Goal: Information Seeking & Learning: Check status

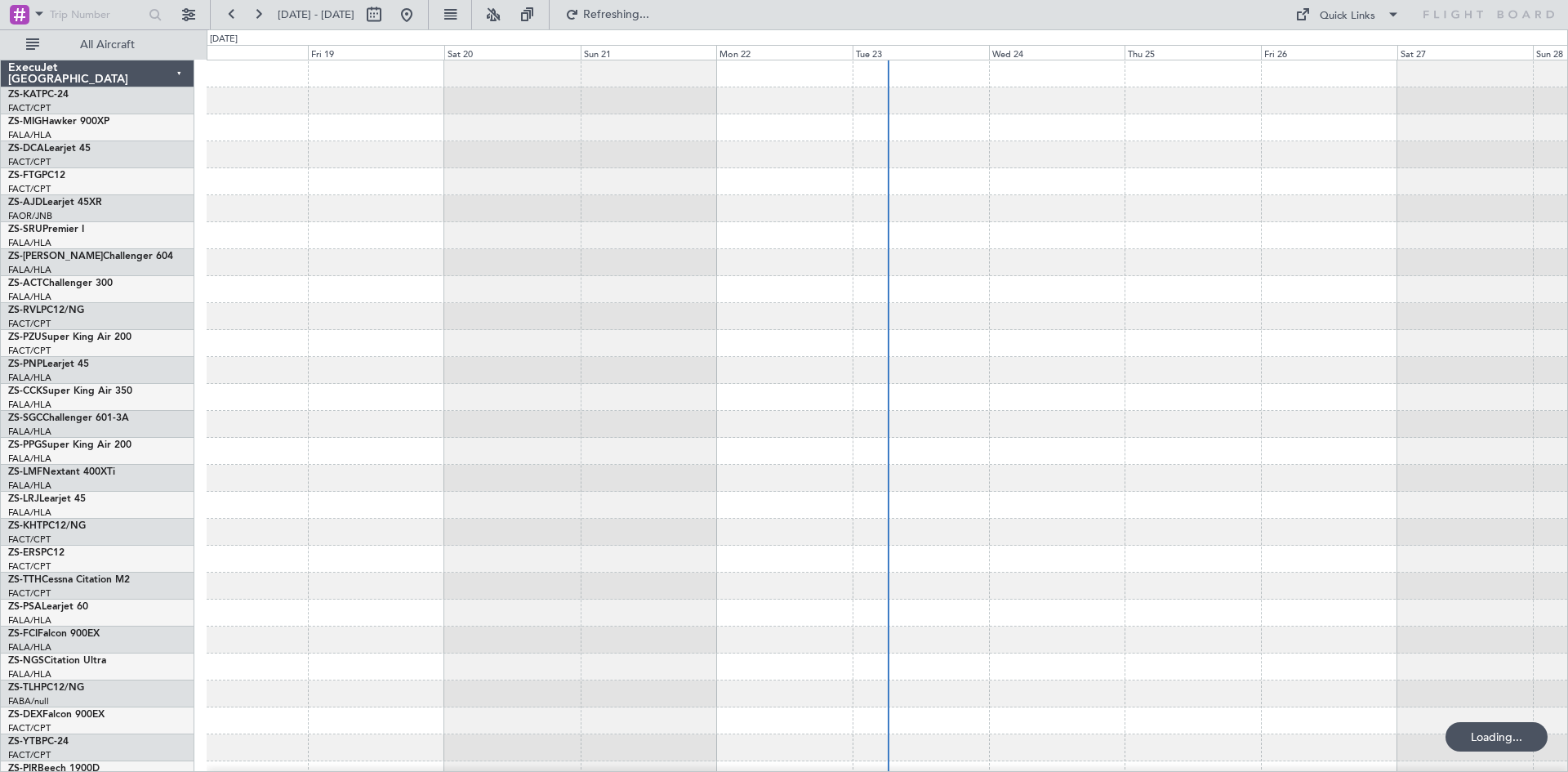
click at [38, 13] on span at bounding box center [39, 14] width 20 height 20
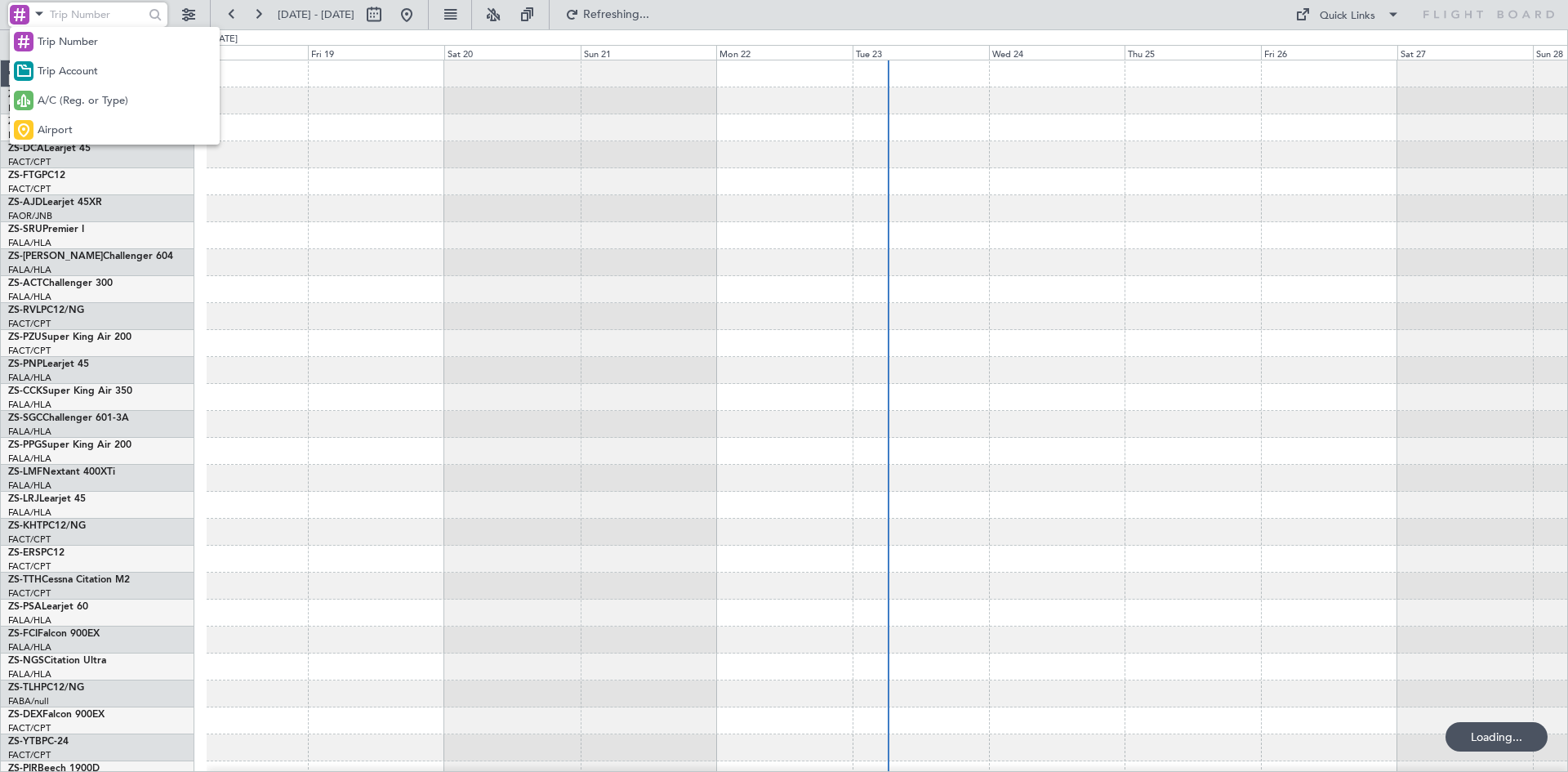
drag, startPoint x: 64, startPoint y: 97, endPoint x: 78, endPoint y: 47, distance: 51.9
click at [67, 92] on div "A/C (Reg. or Type)" at bounding box center [115, 100] width 210 height 30
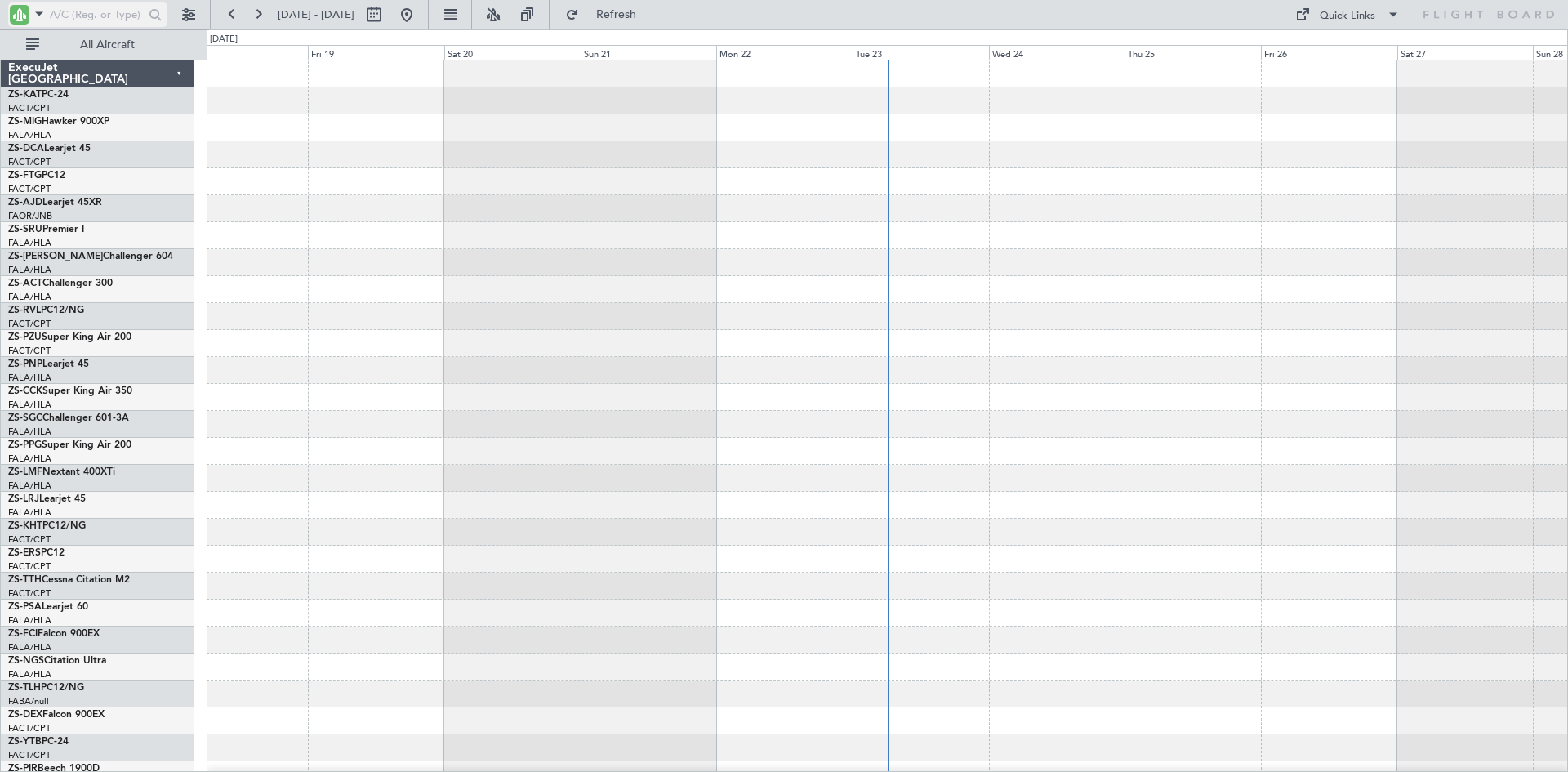
click at [80, 20] on input "text" at bounding box center [97, 15] width 94 height 24
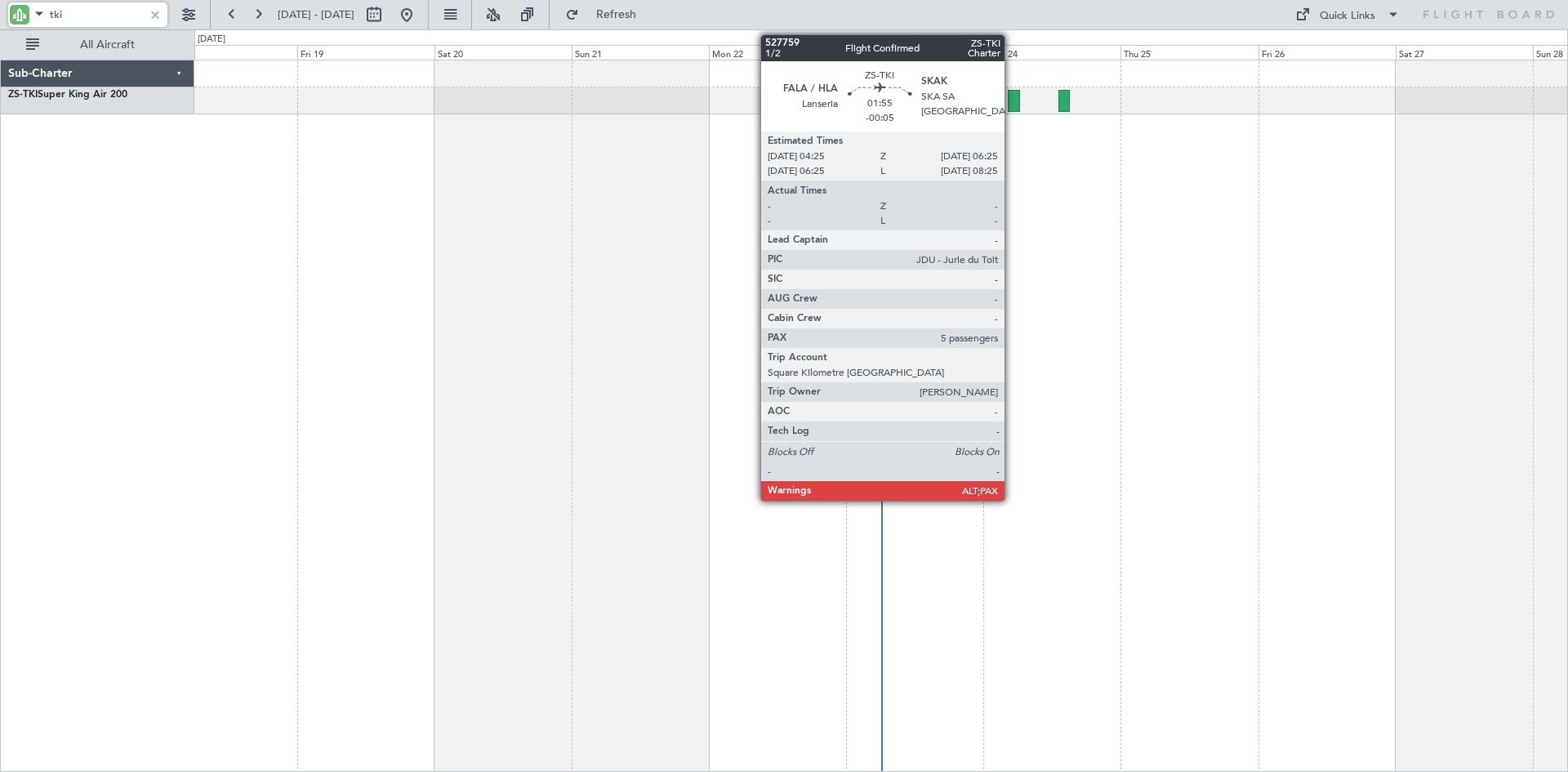
click at [1012, 99] on div at bounding box center [1014, 101] width 12 height 22
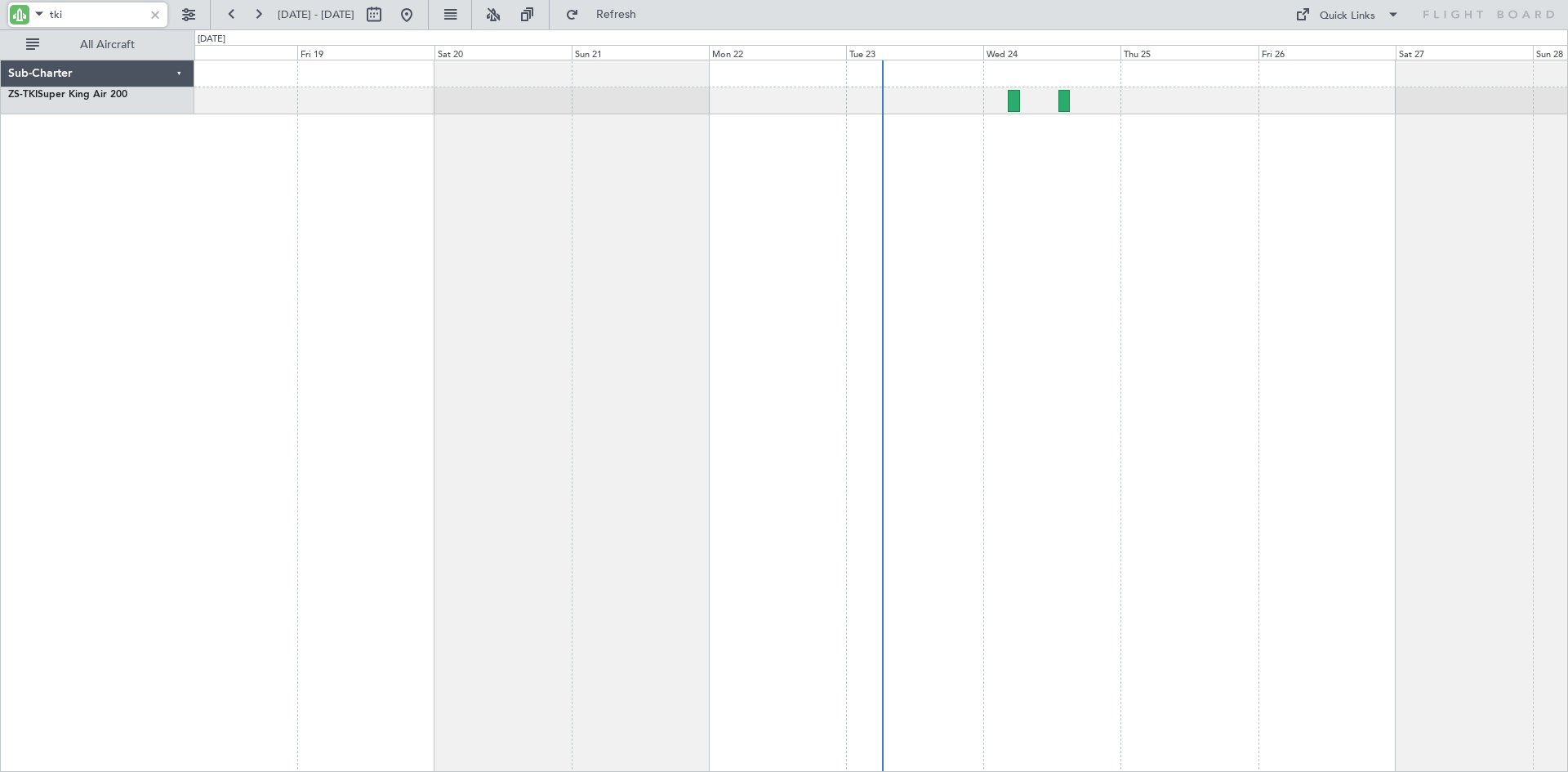
click at [100, 13] on input "tki" at bounding box center [97, 15] width 94 height 24
type input "t"
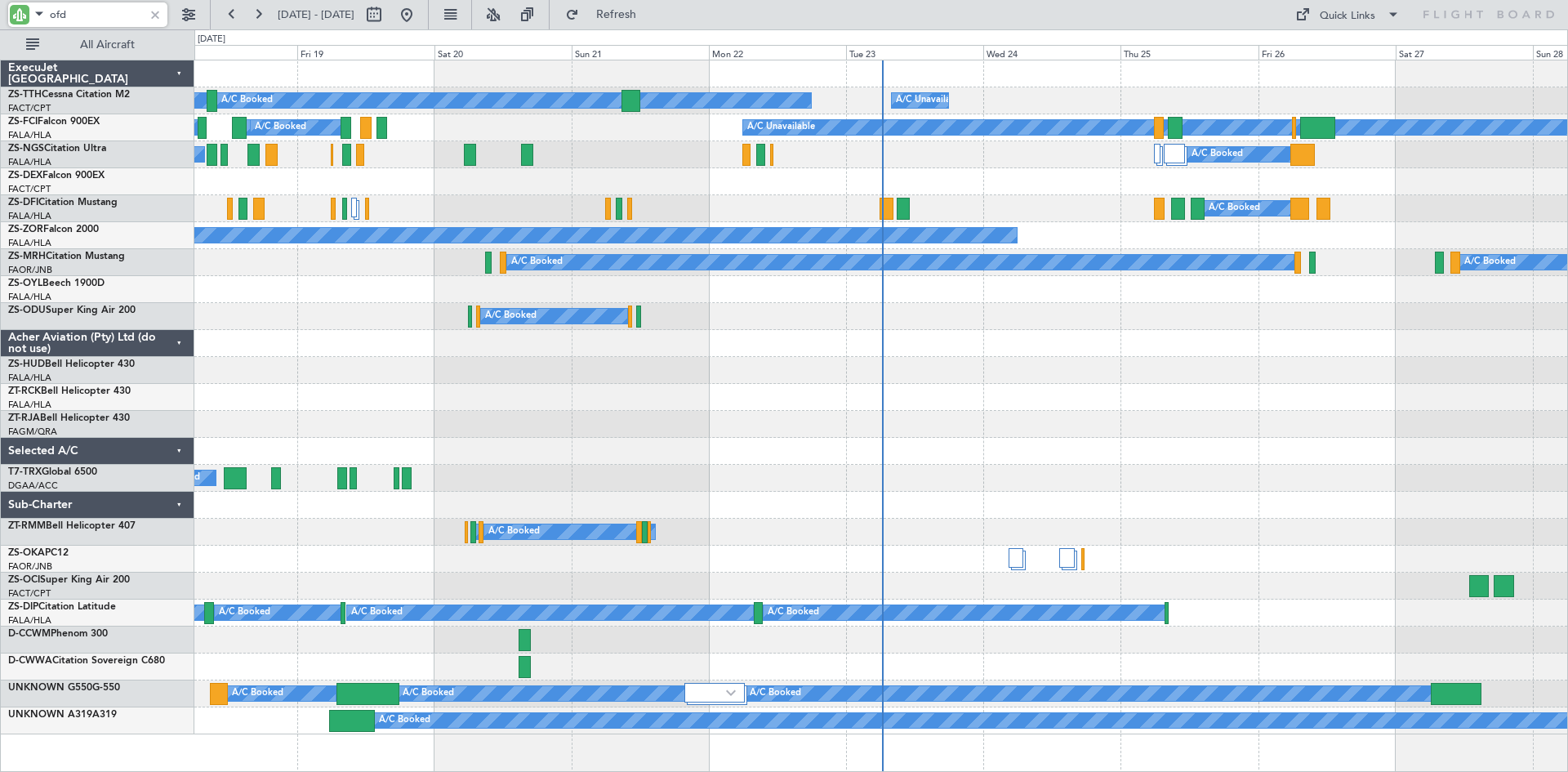
click at [758, 219] on div "A/C Unavailable A/C Unavailable A/C Booked A/C Booked A/C Booked A/C Booked A/C…" at bounding box center [881, 416] width 1374 height 712
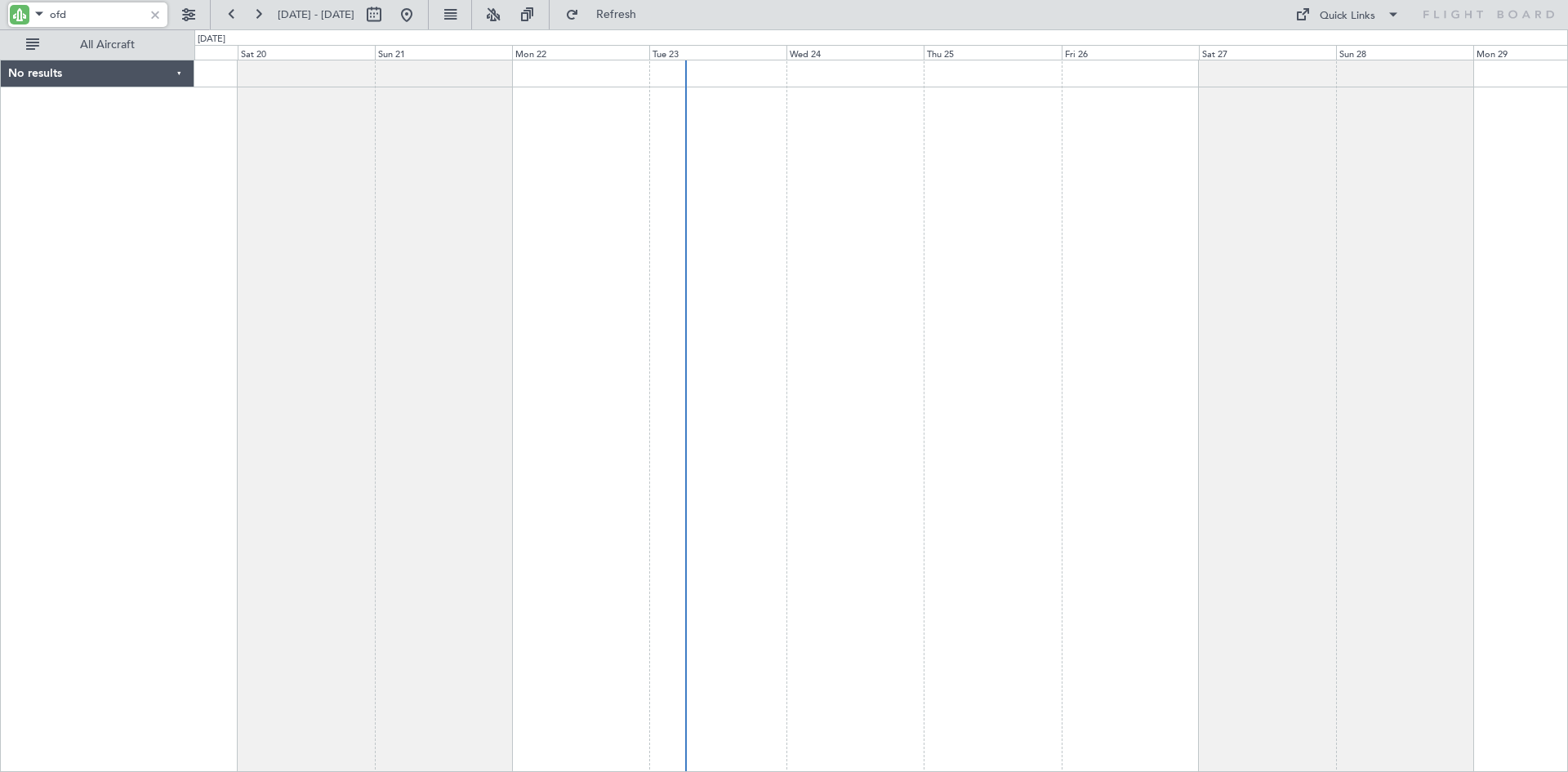
click at [627, 296] on div at bounding box center [881, 416] width 1374 height 712
type input "o"
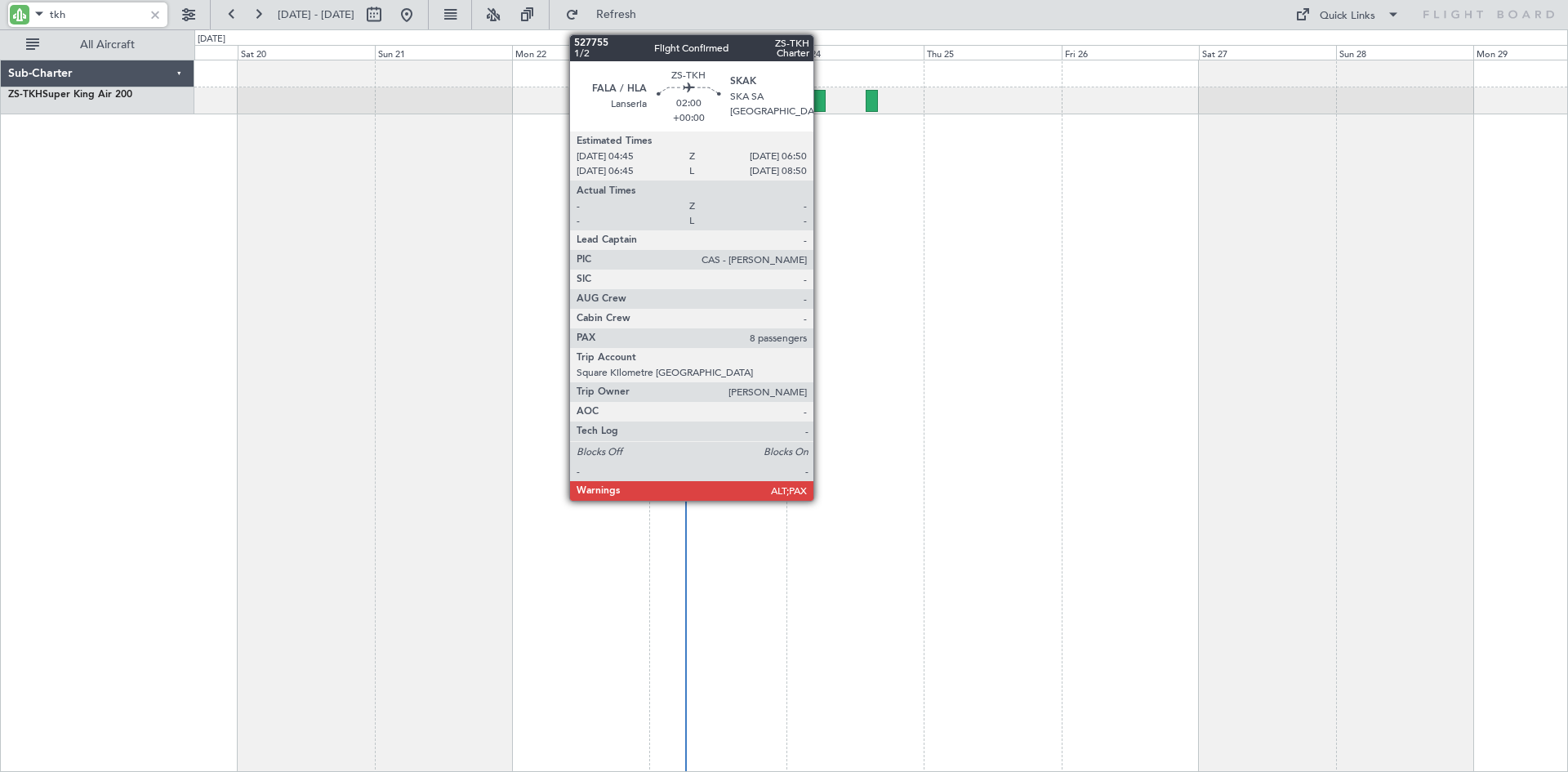
click at [821, 95] on div at bounding box center [819, 101] width 12 height 22
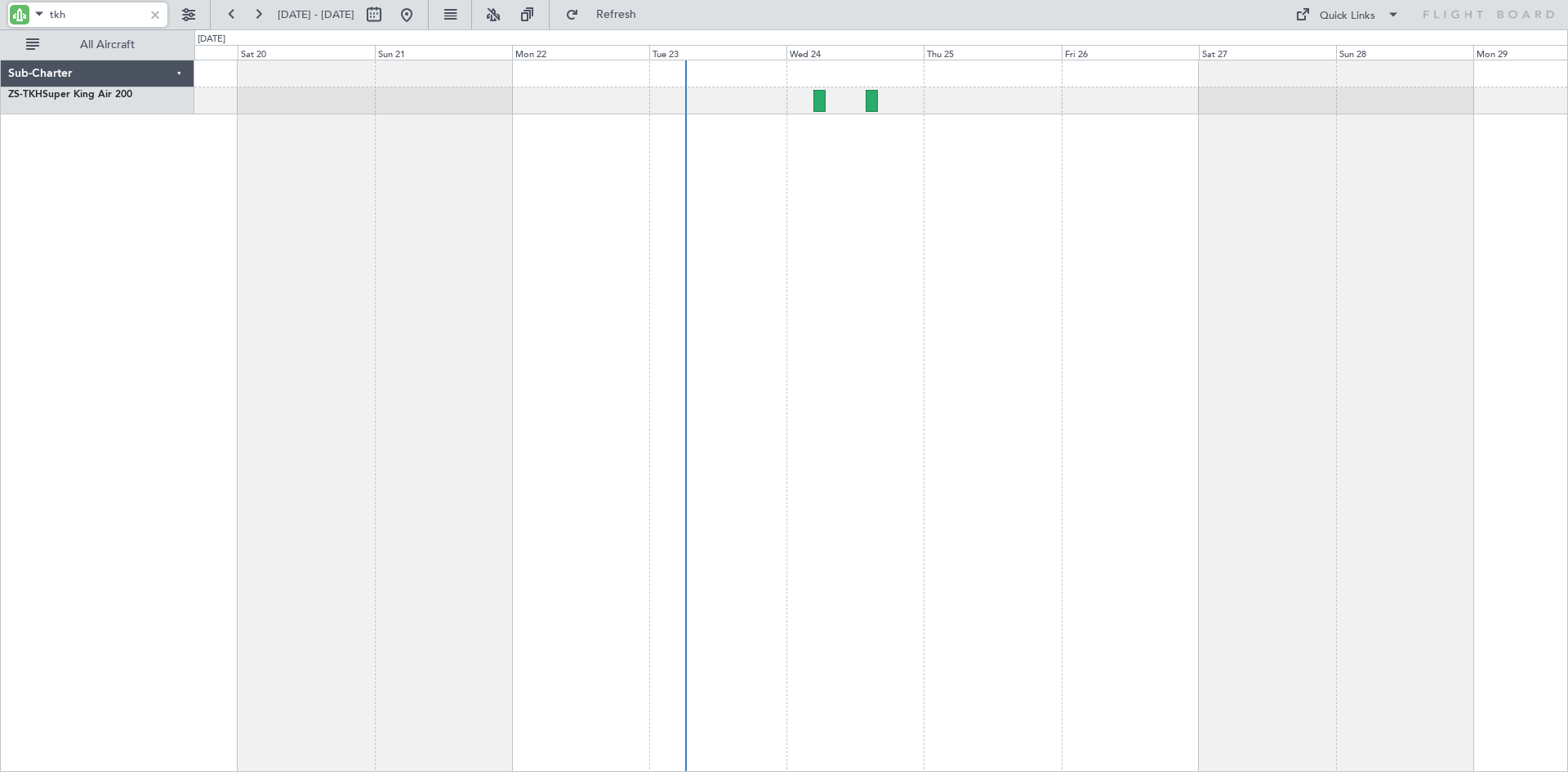
click at [106, 22] on input "tkh" at bounding box center [97, 15] width 94 height 24
type input "t"
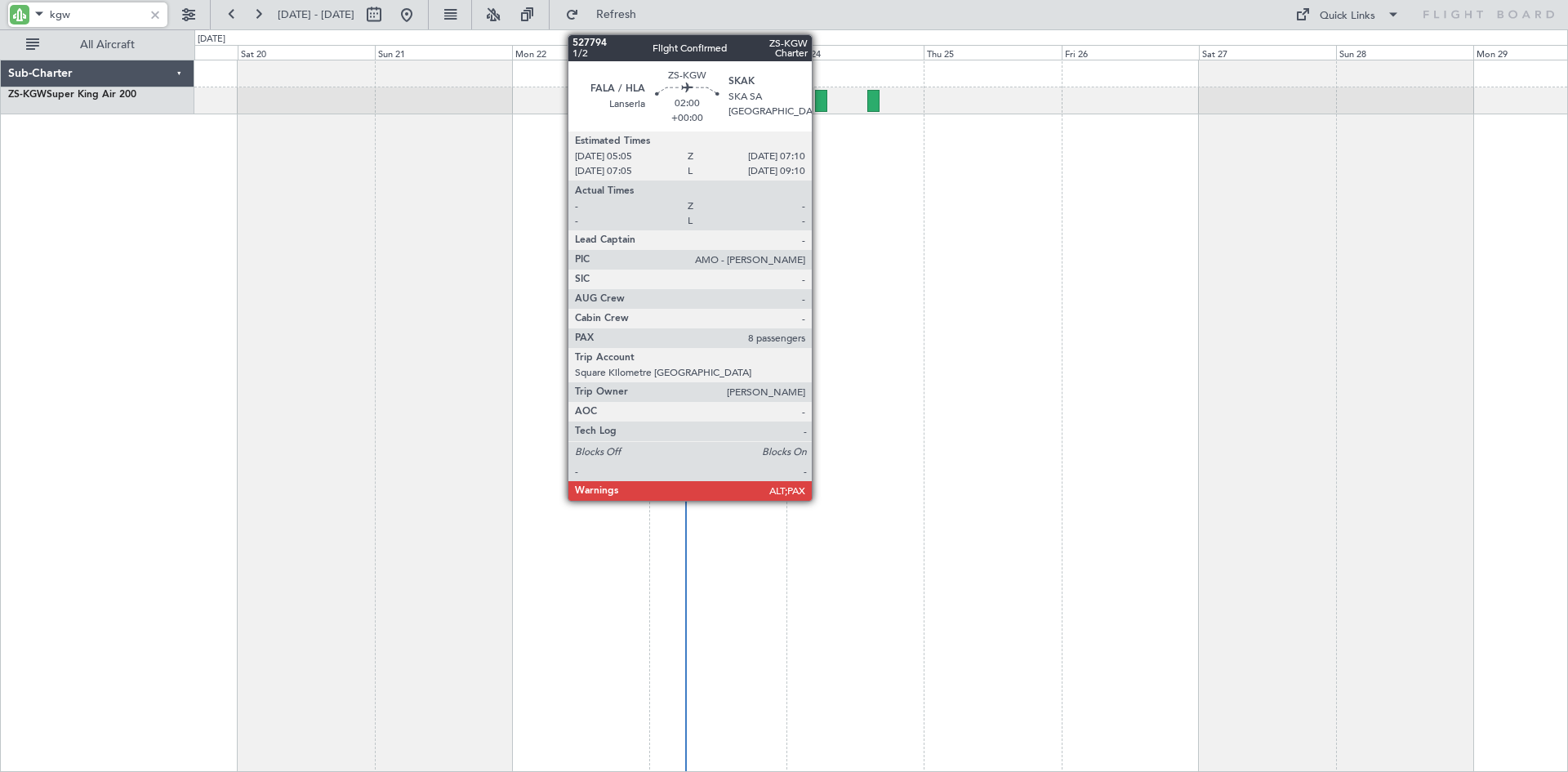
click at [819, 100] on div at bounding box center [820, 101] width 12 height 22
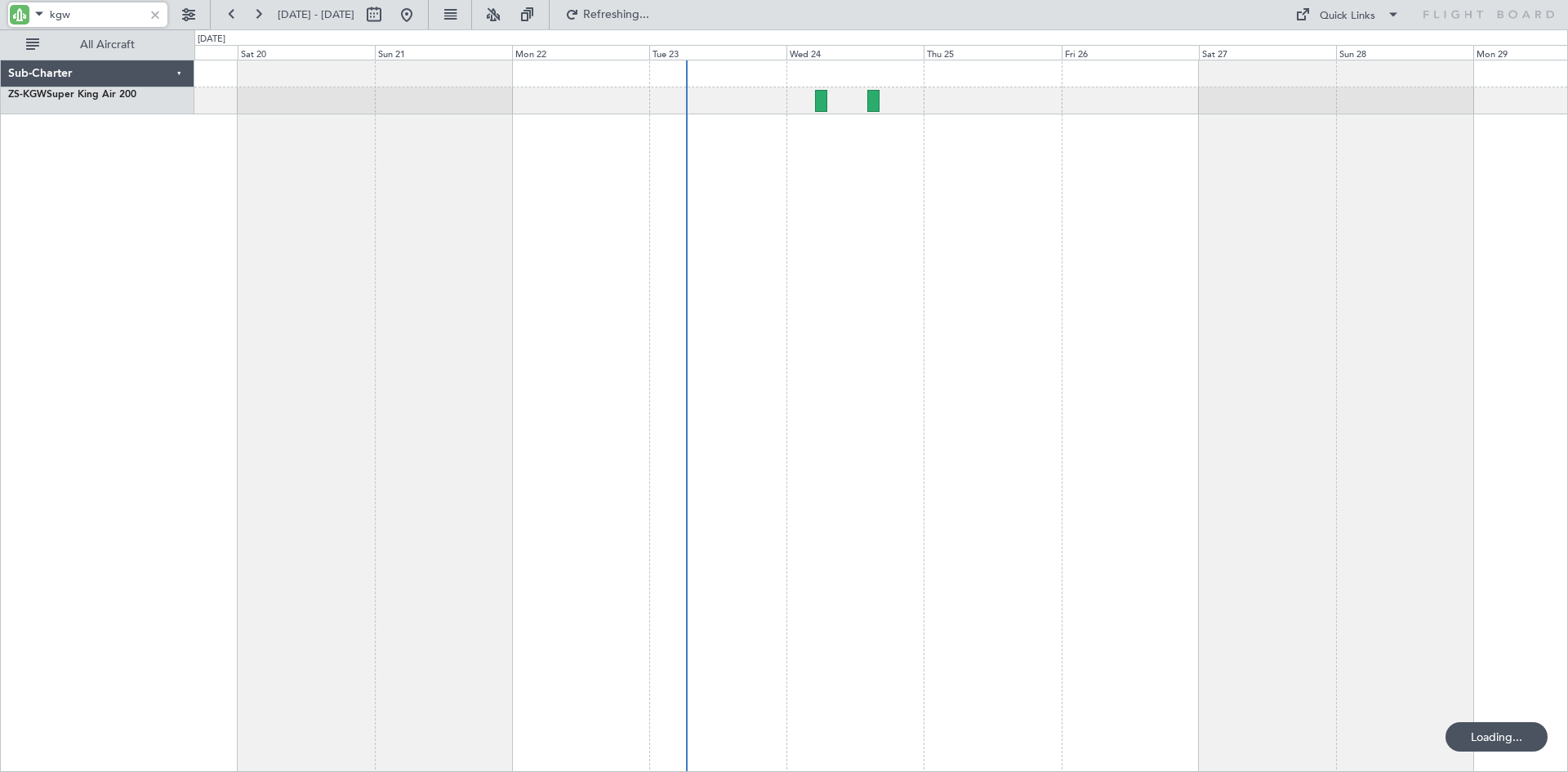
click at [89, 13] on input "kgw" at bounding box center [97, 15] width 94 height 24
type input "k"
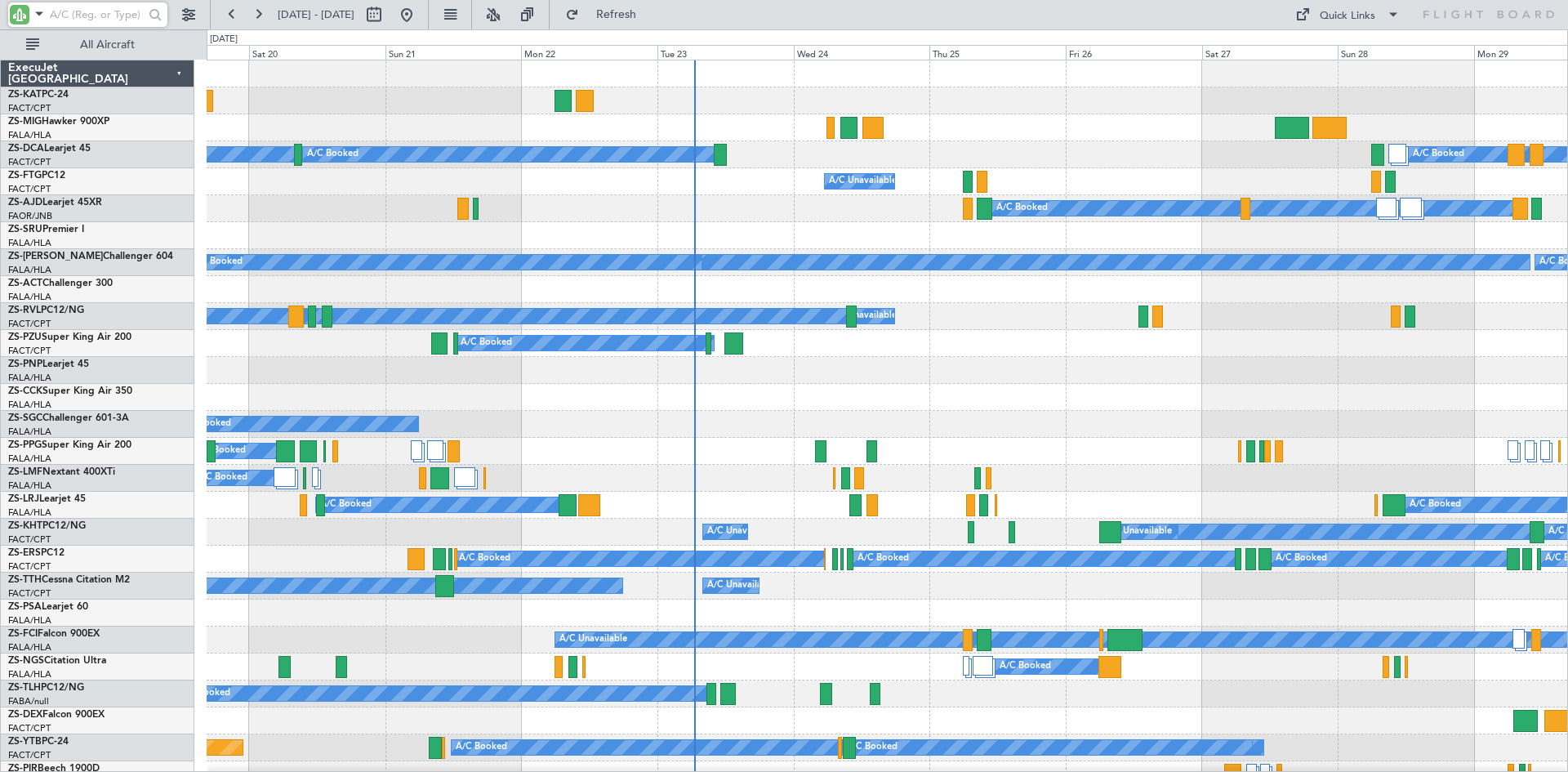
click at [865, 418] on div "A/C Booked" at bounding box center [886, 424] width 1361 height 27
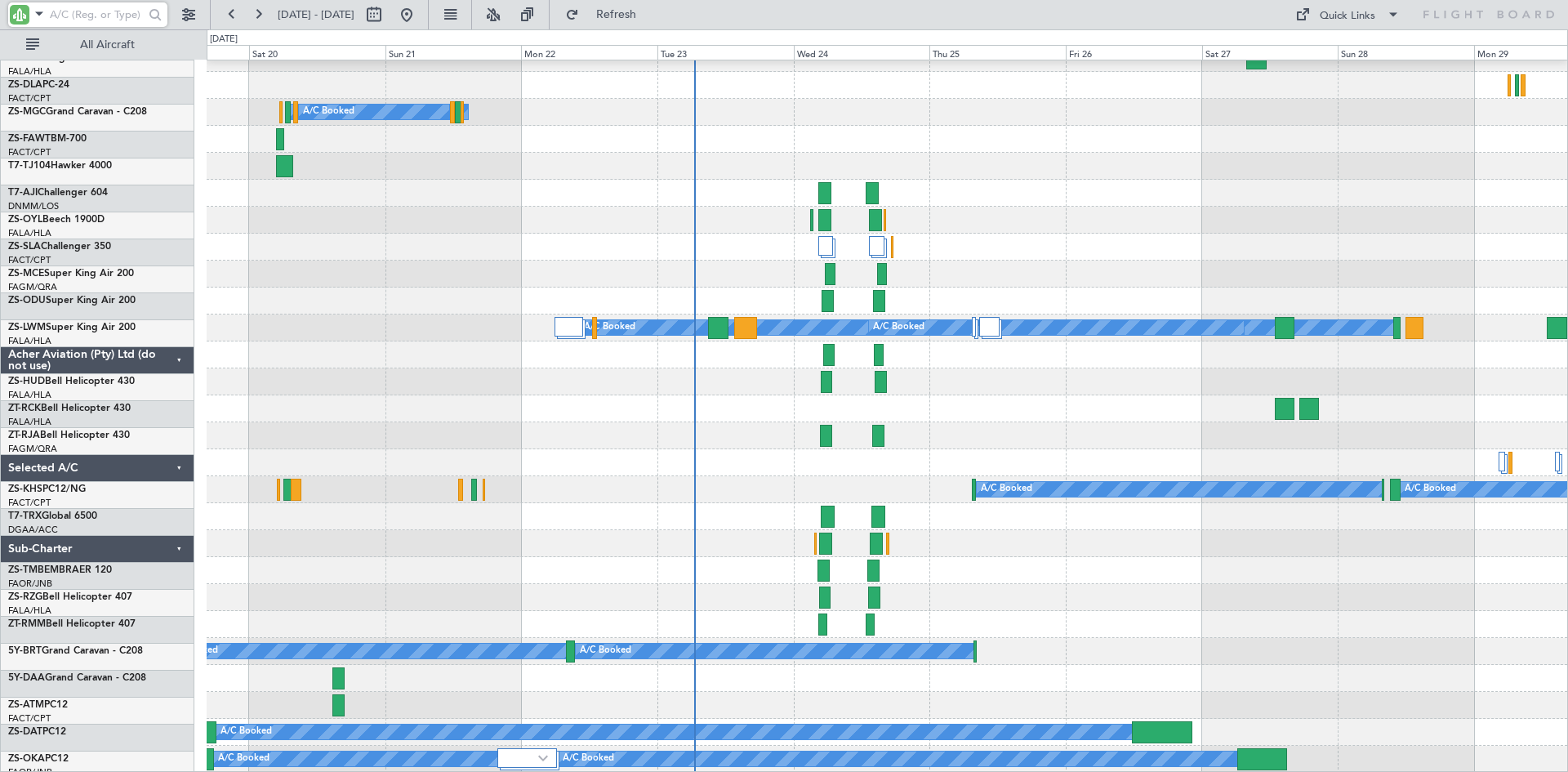
scroll to position [1497, 0]
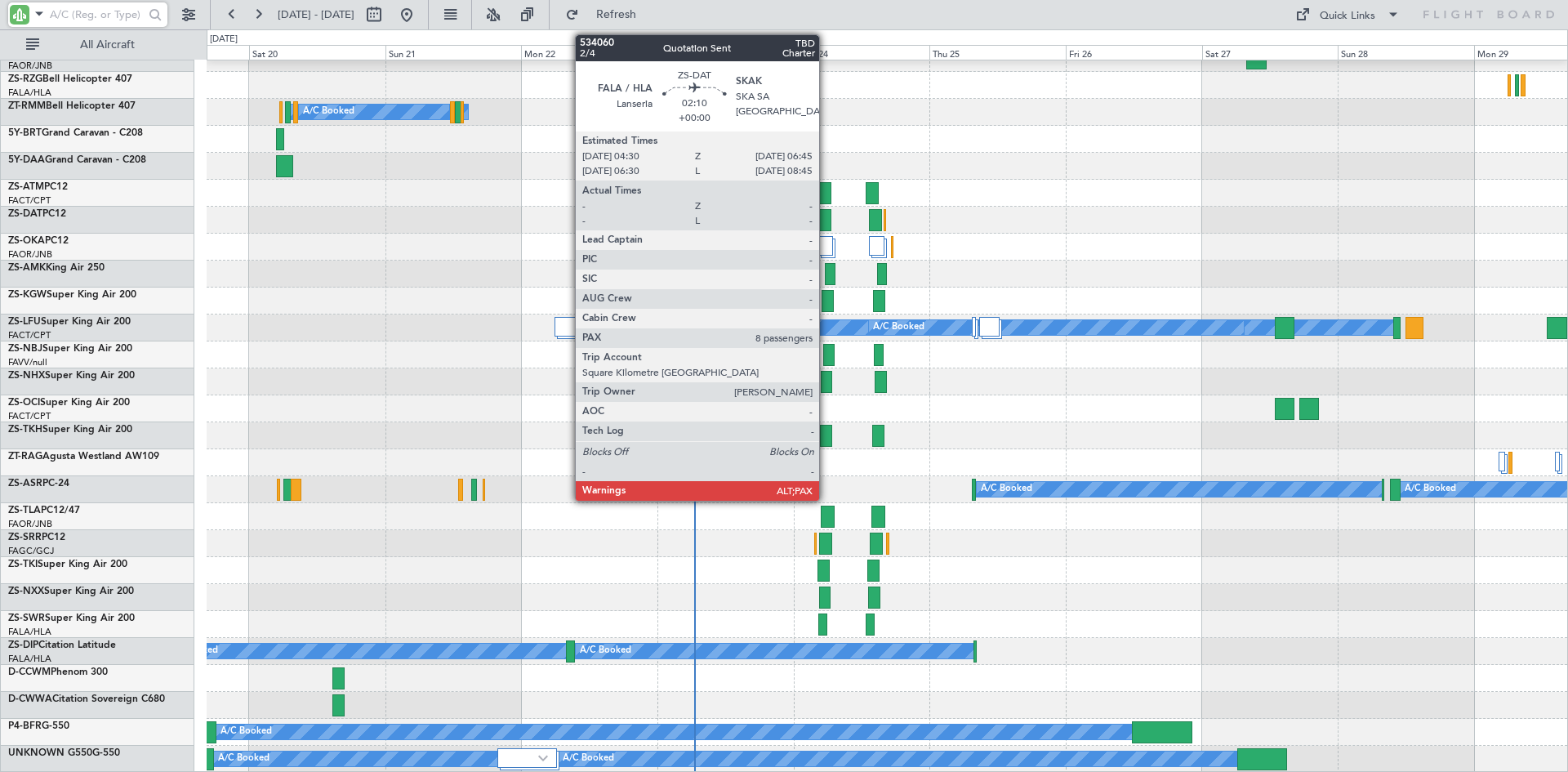
click at [827, 220] on div at bounding box center [825, 220] width 13 height 22
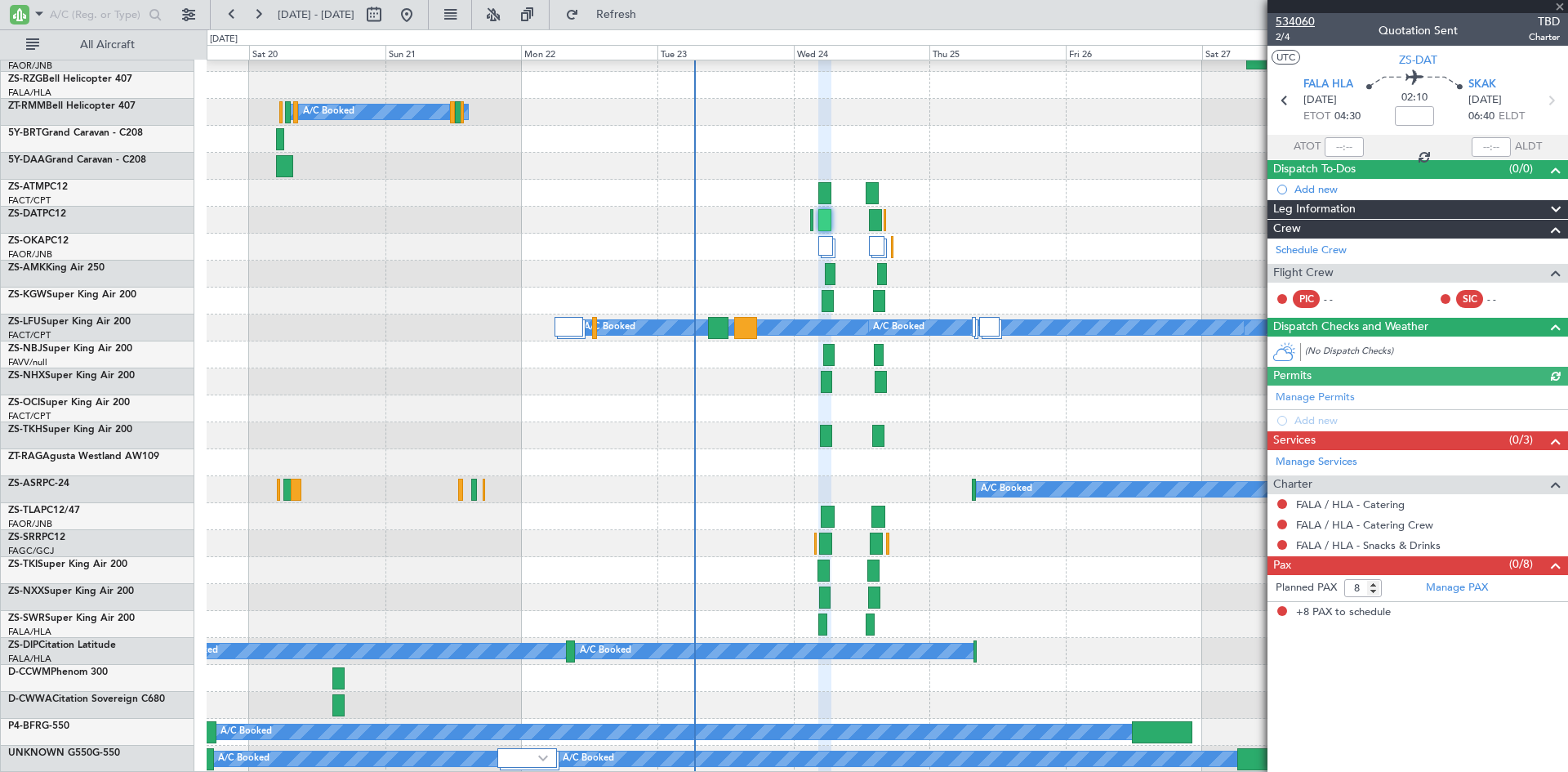
click at [1297, 19] on span "534060" at bounding box center [1296, 21] width 39 height 17
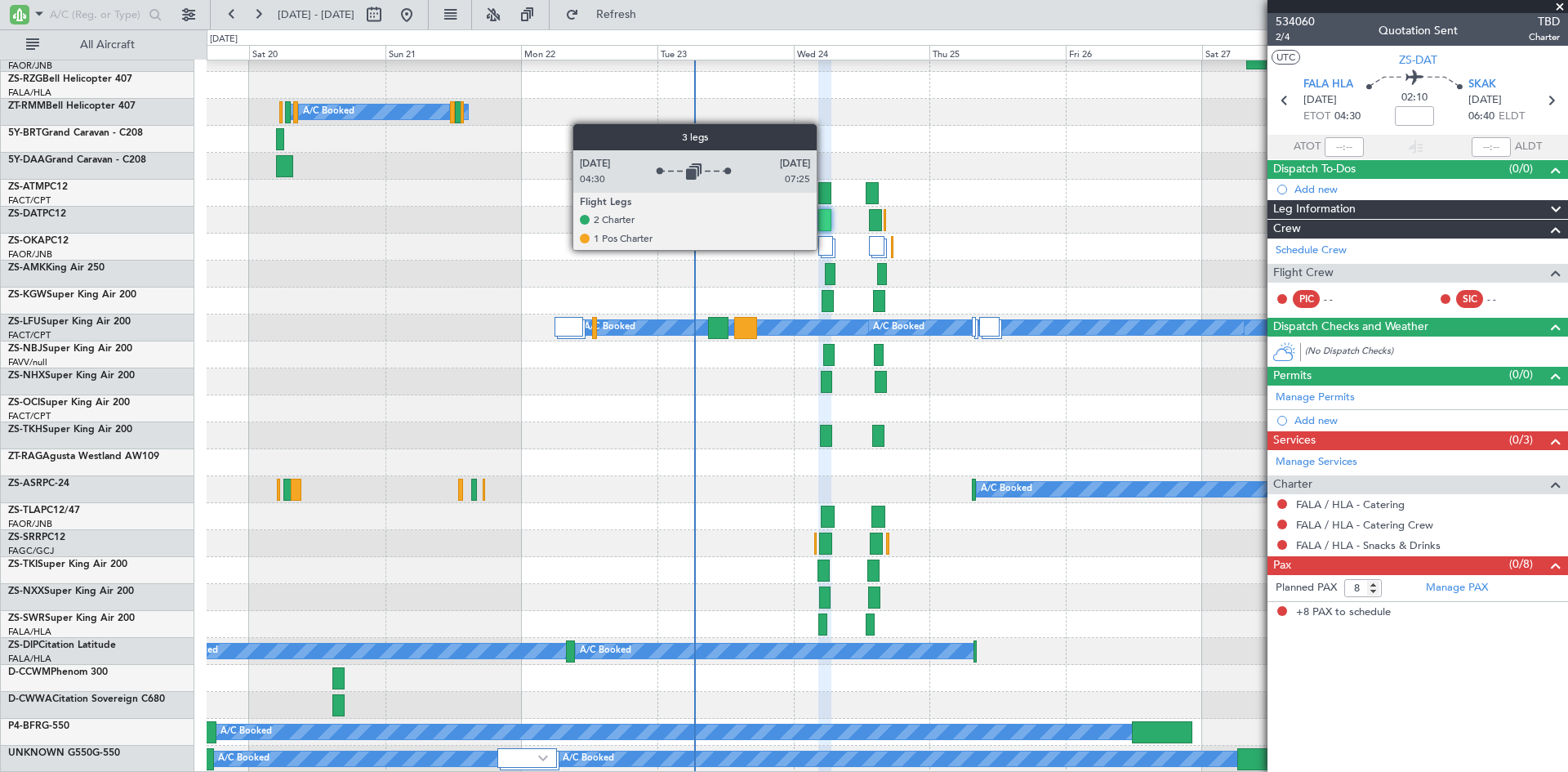
click at [824, 249] on div at bounding box center [826, 246] width 15 height 20
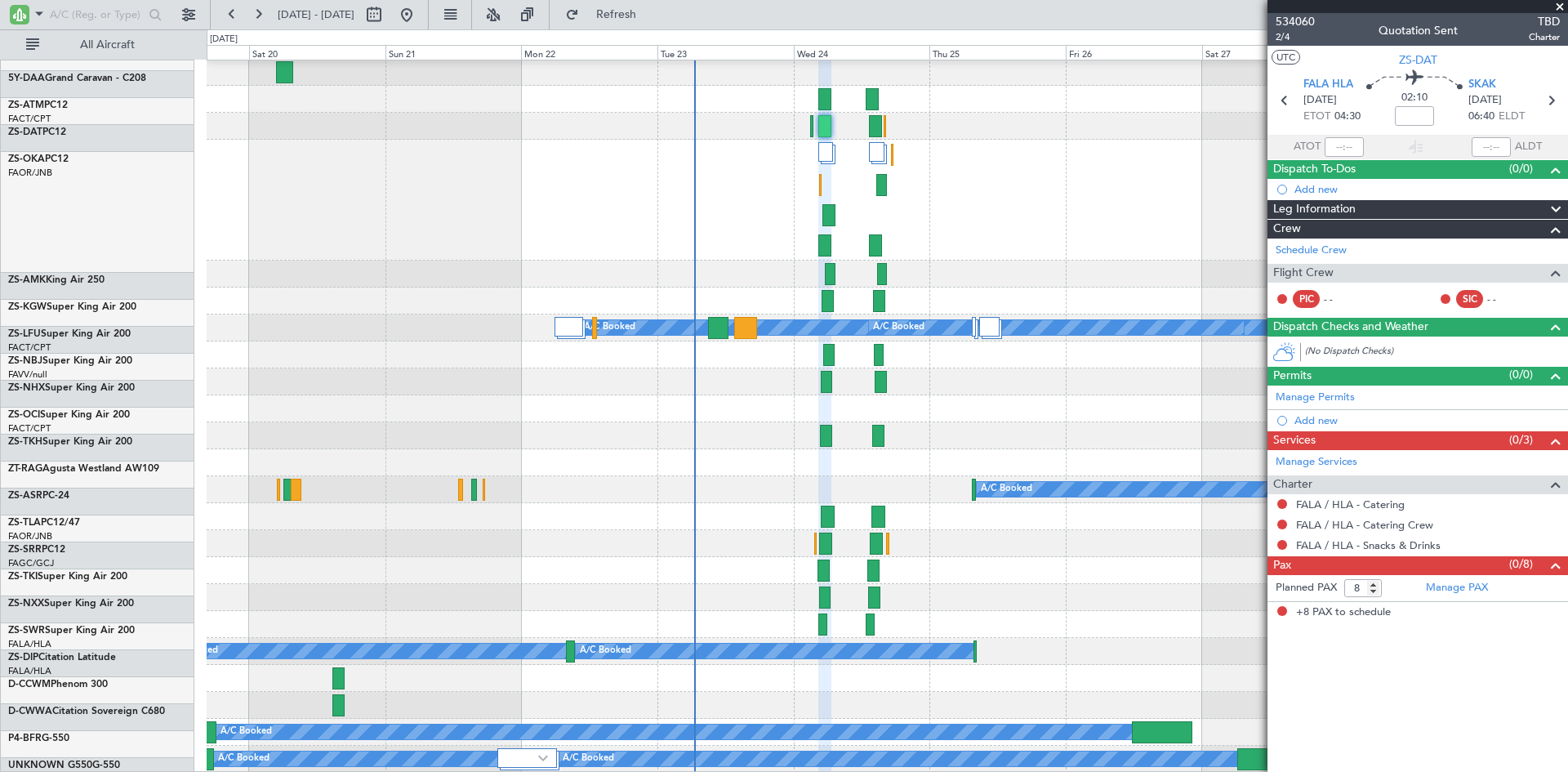
scroll to position [1591, 0]
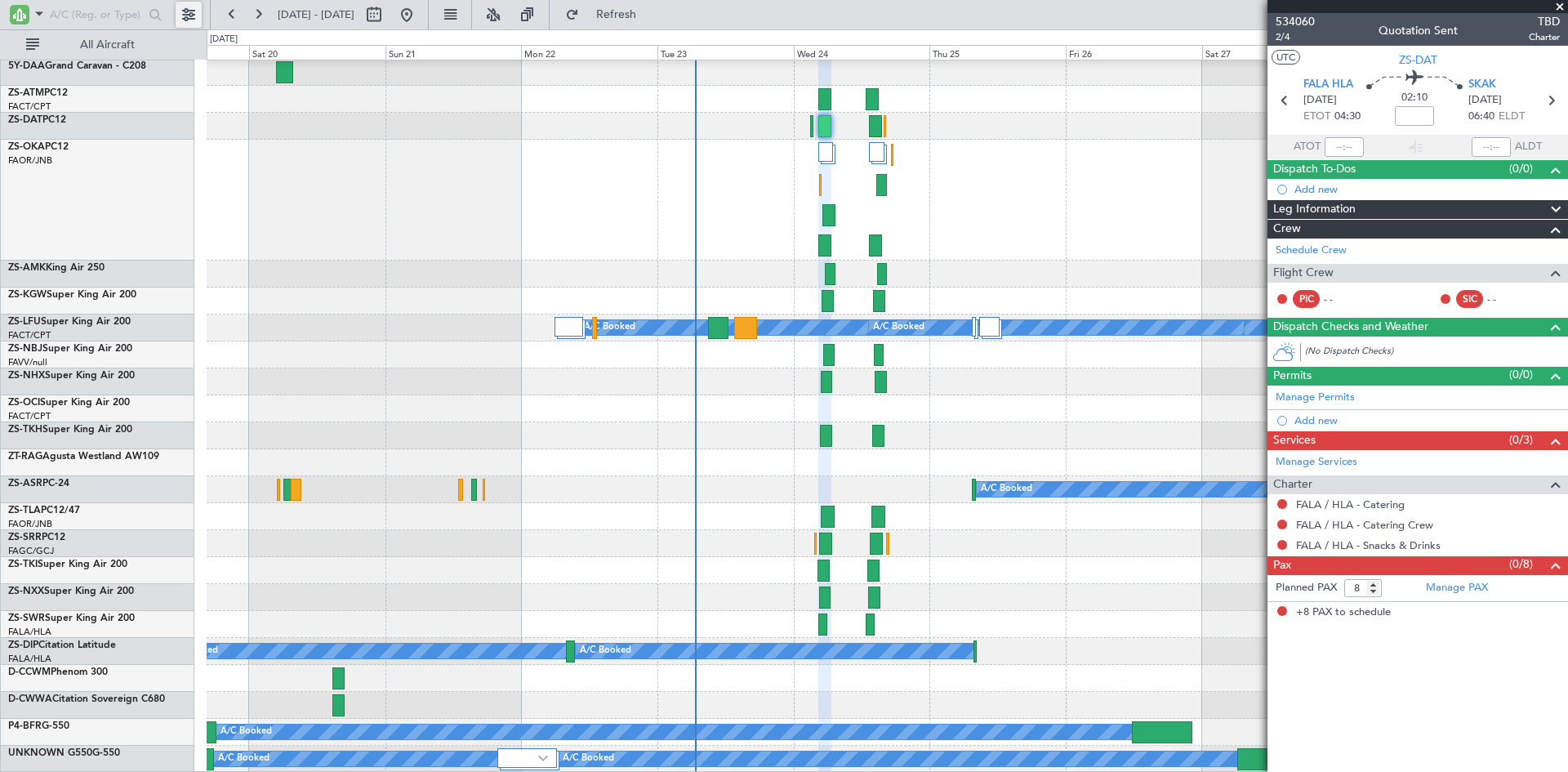
click at [183, 14] on button at bounding box center [189, 15] width 26 height 26
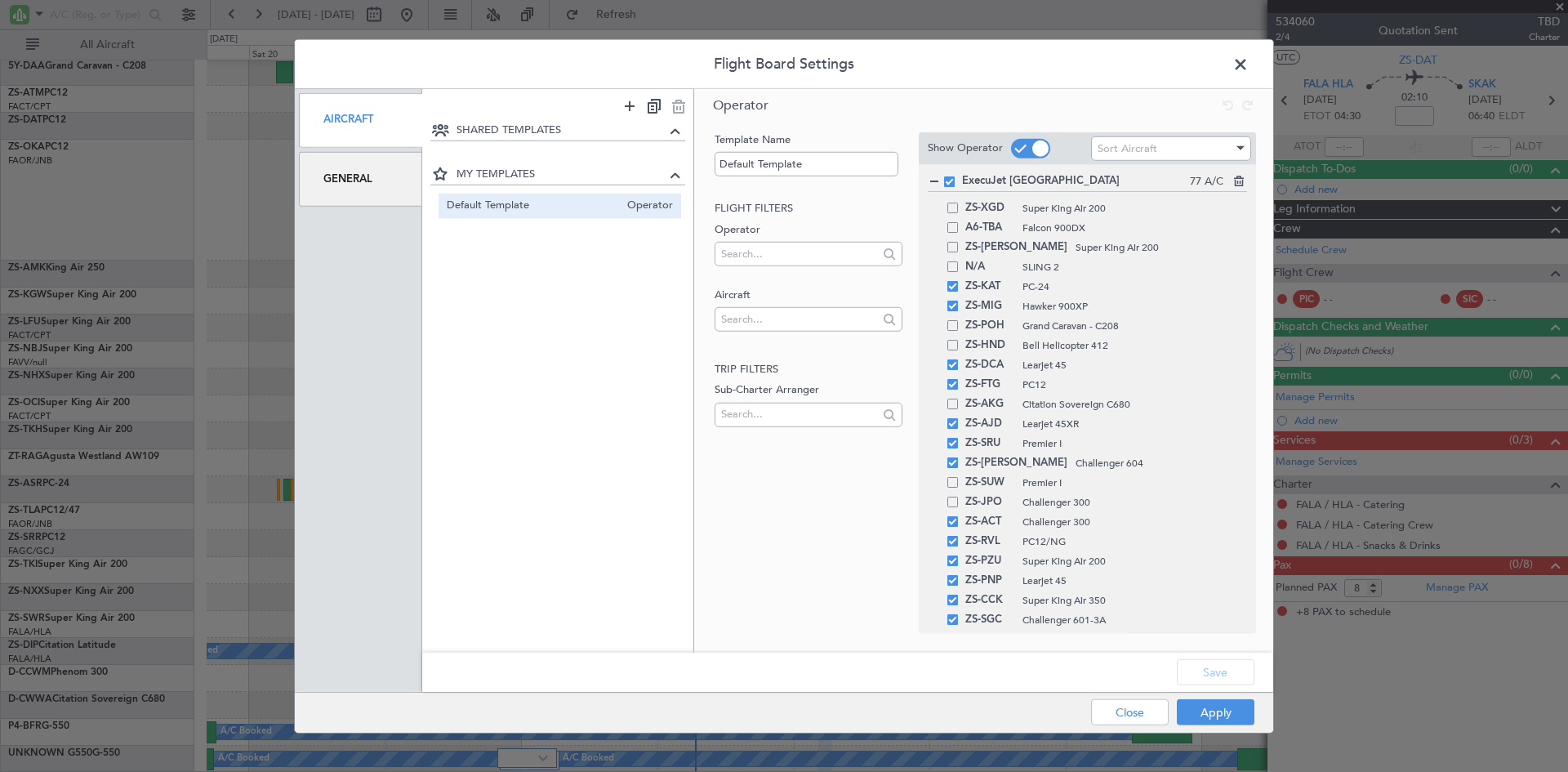
click at [356, 183] on div "General" at bounding box center [360, 179] width 124 height 55
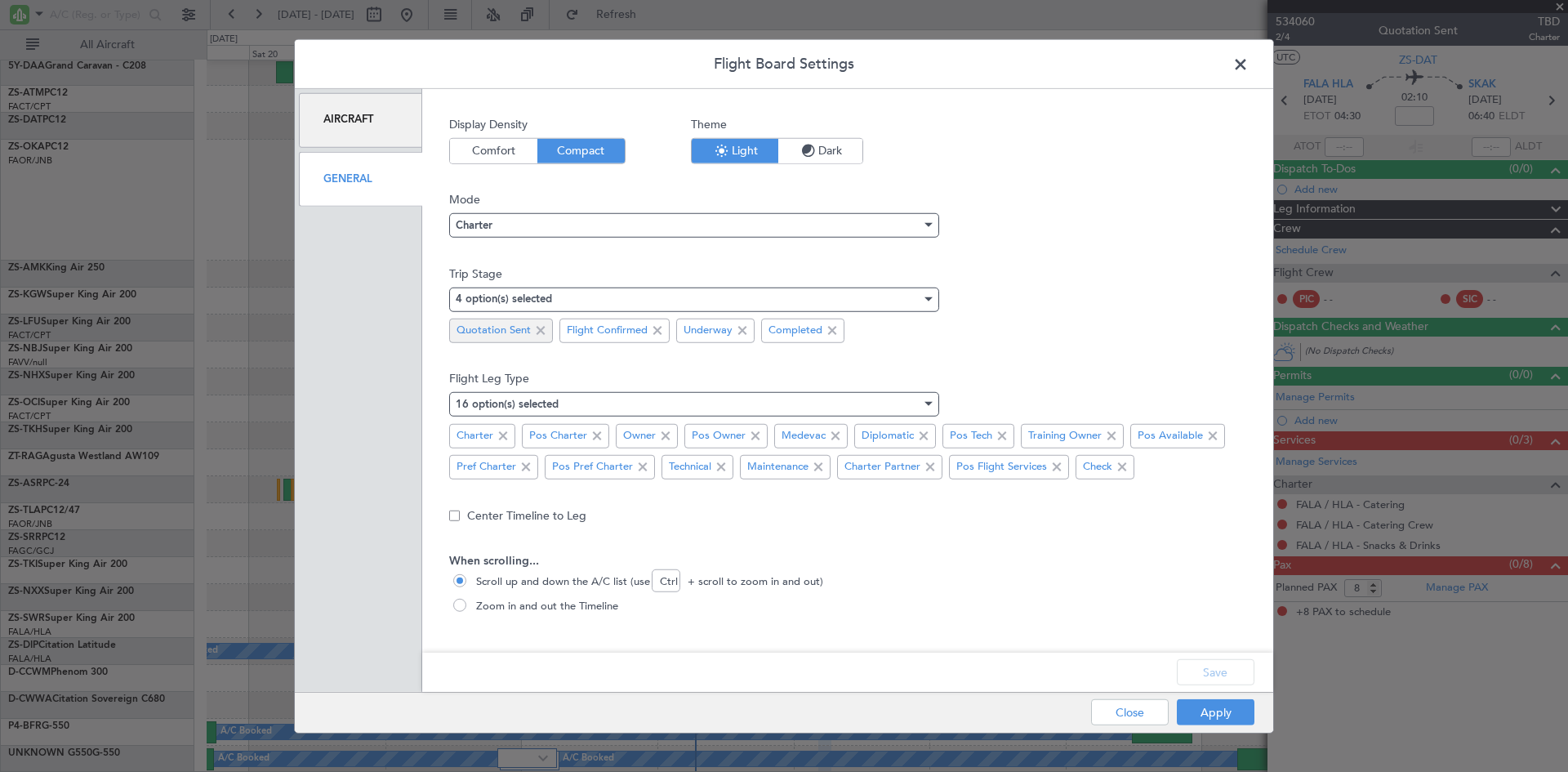
click at [541, 332] on span at bounding box center [540, 330] width 20 height 20
click at [1215, 669] on button "Save" at bounding box center [1215, 672] width 77 height 26
click at [1216, 708] on button "Apply" at bounding box center [1215, 712] width 77 height 26
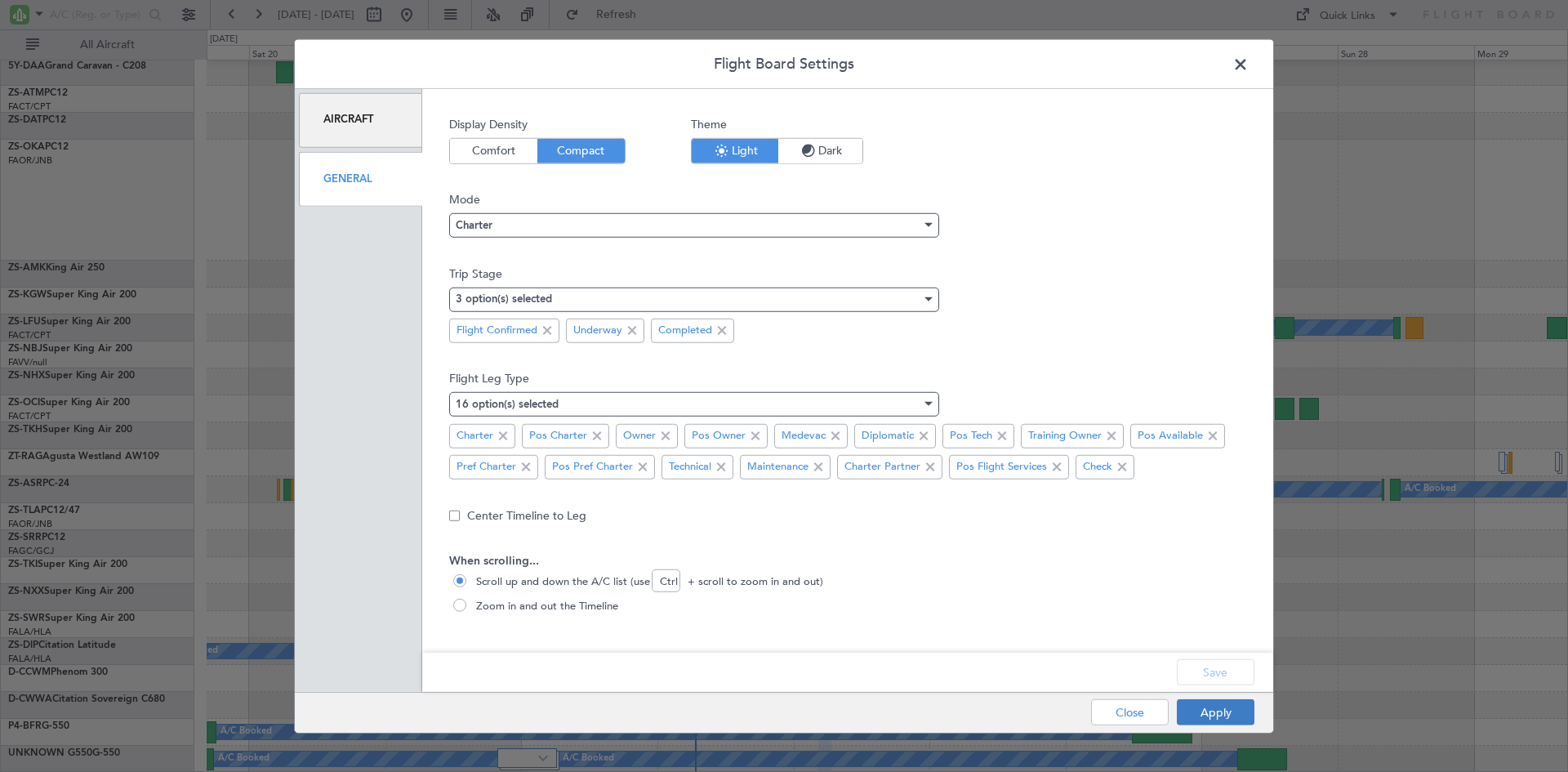
type input "0"
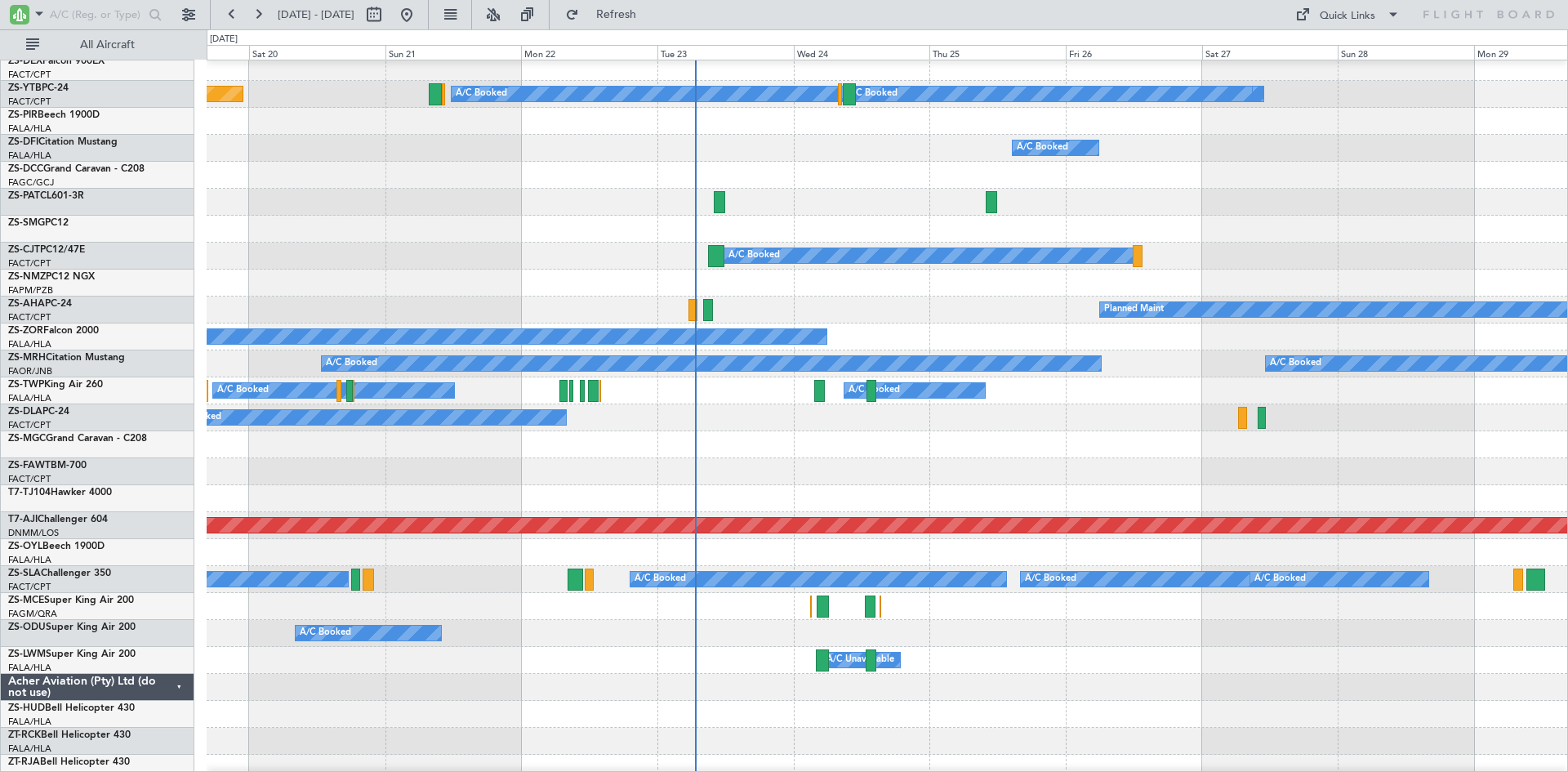
scroll to position [1137, 0]
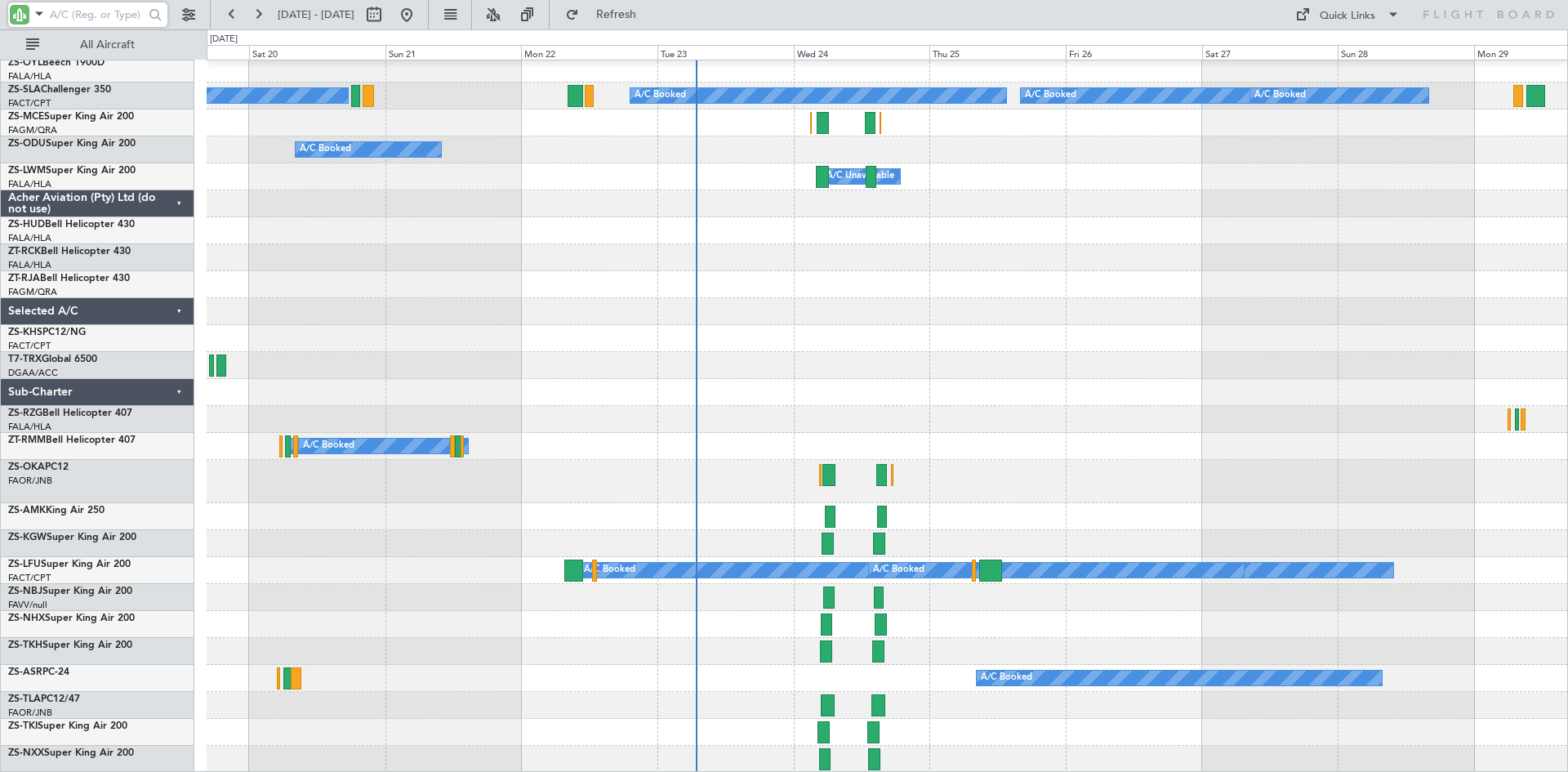
click at [93, 17] on input "text" at bounding box center [97, 15] width 94 height 24
click at [387, 20] on button at bounding box center [374, 15] width 26 height 26
select select "9"
select select "2025"
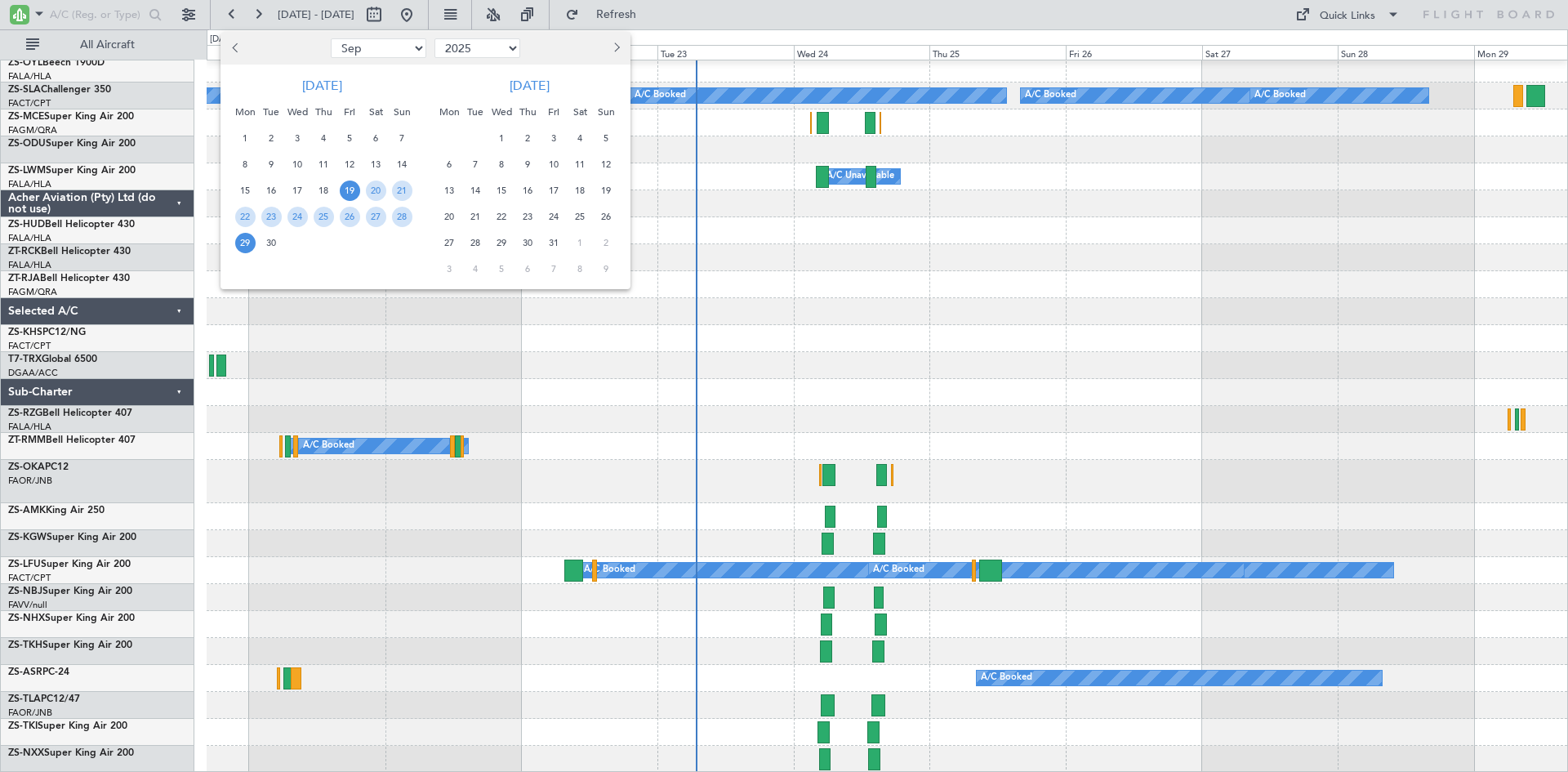
click at [500, 138] on span "1" at bounding box center [502, 139] width 20 height 20
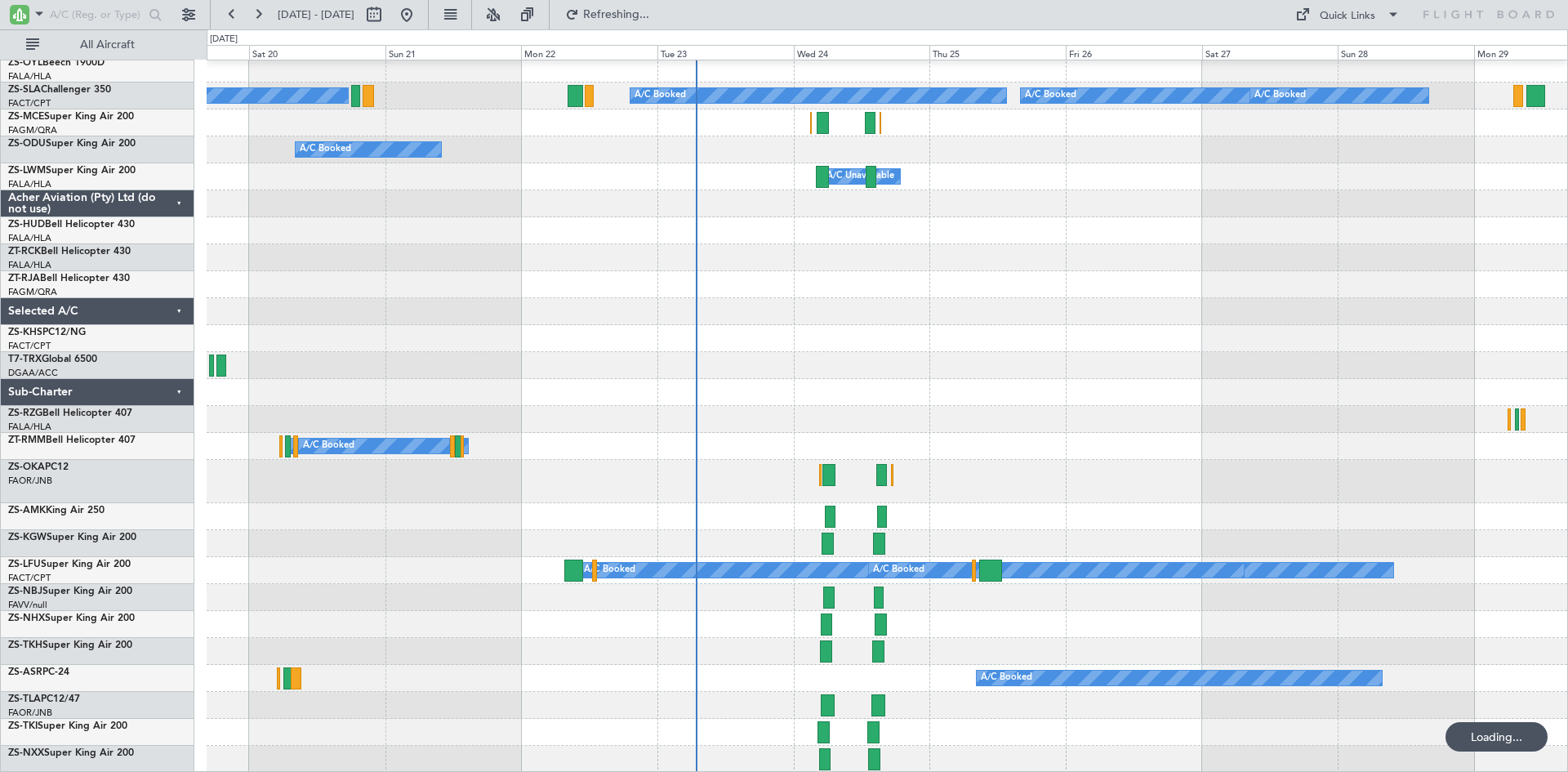
select select "10"
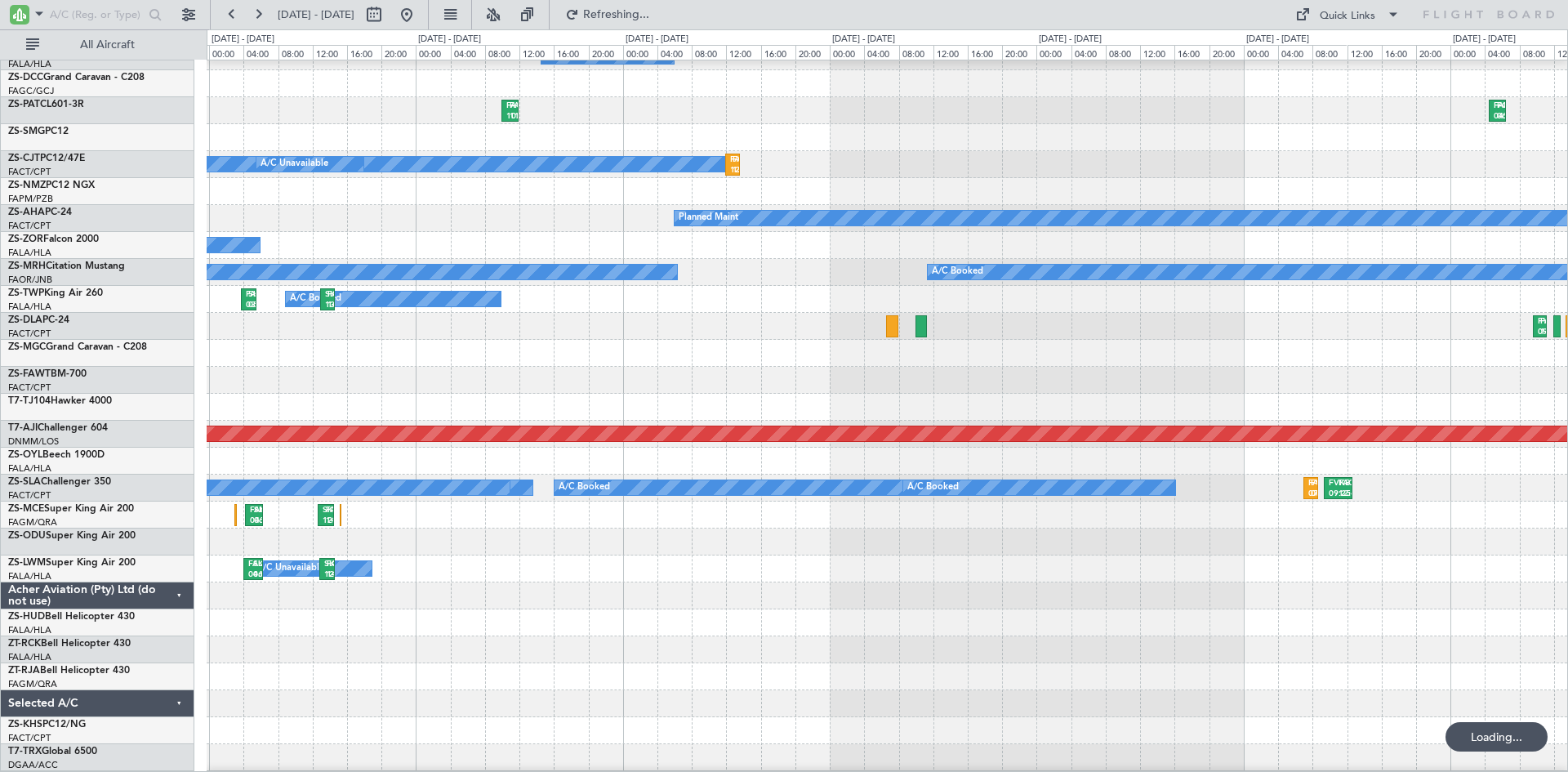
scroll to position [743, 0]
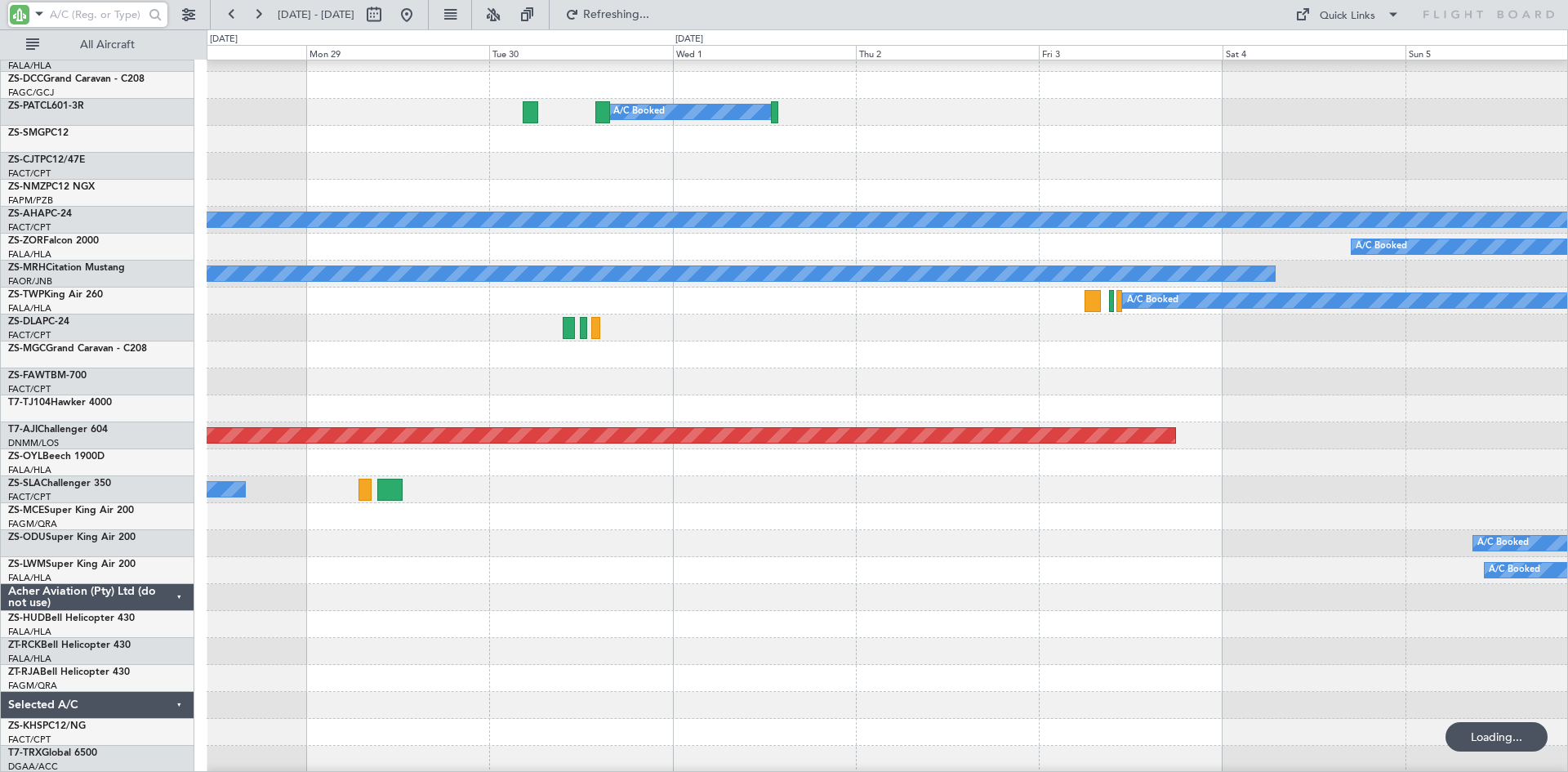
click at [100, 8] on input "text" at bounding box center [97, 15] width 94 height 24
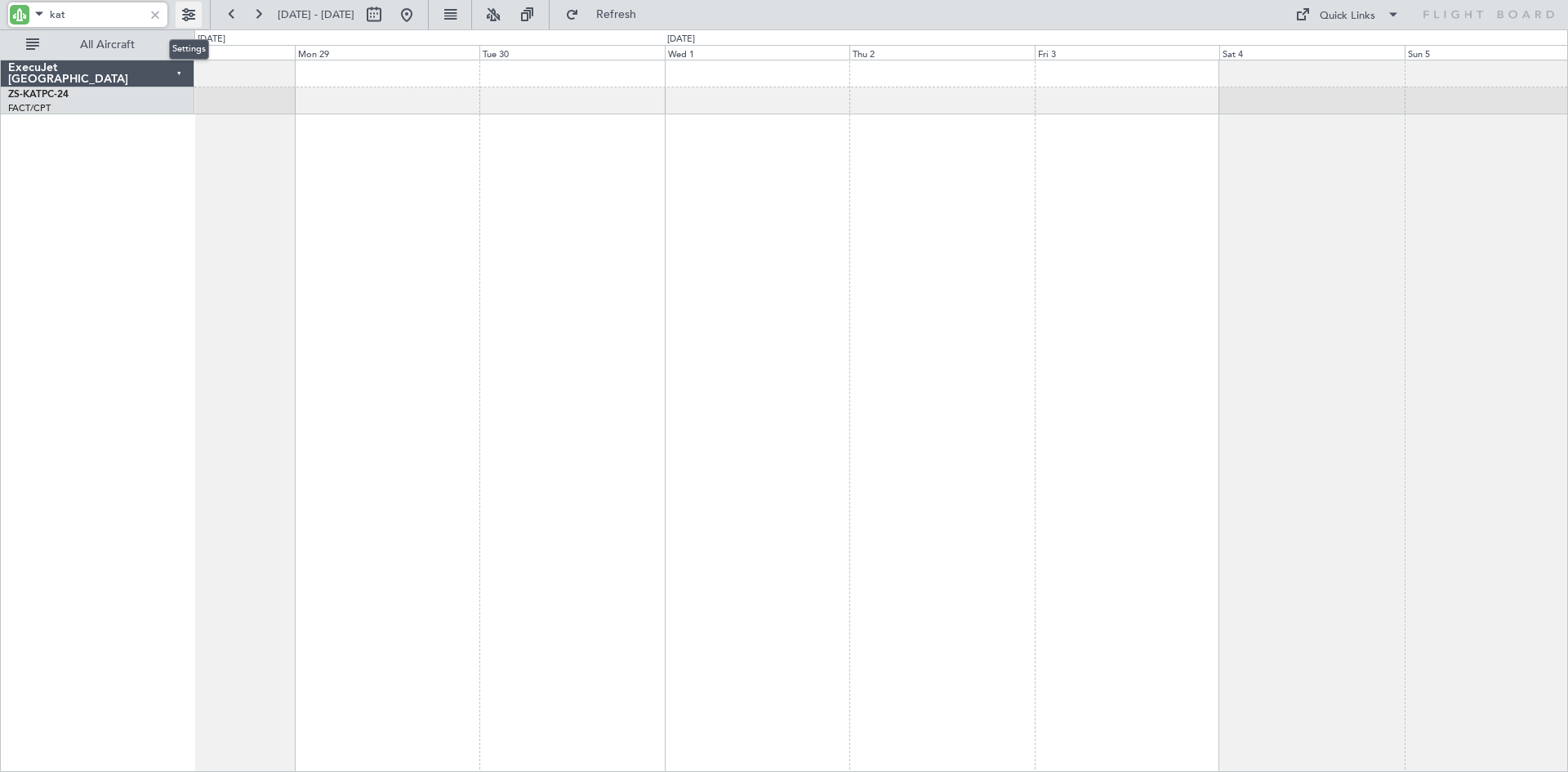
type input "kat"
click at [178, 17] on button at bounding box center [189, 15] width 26 height 26
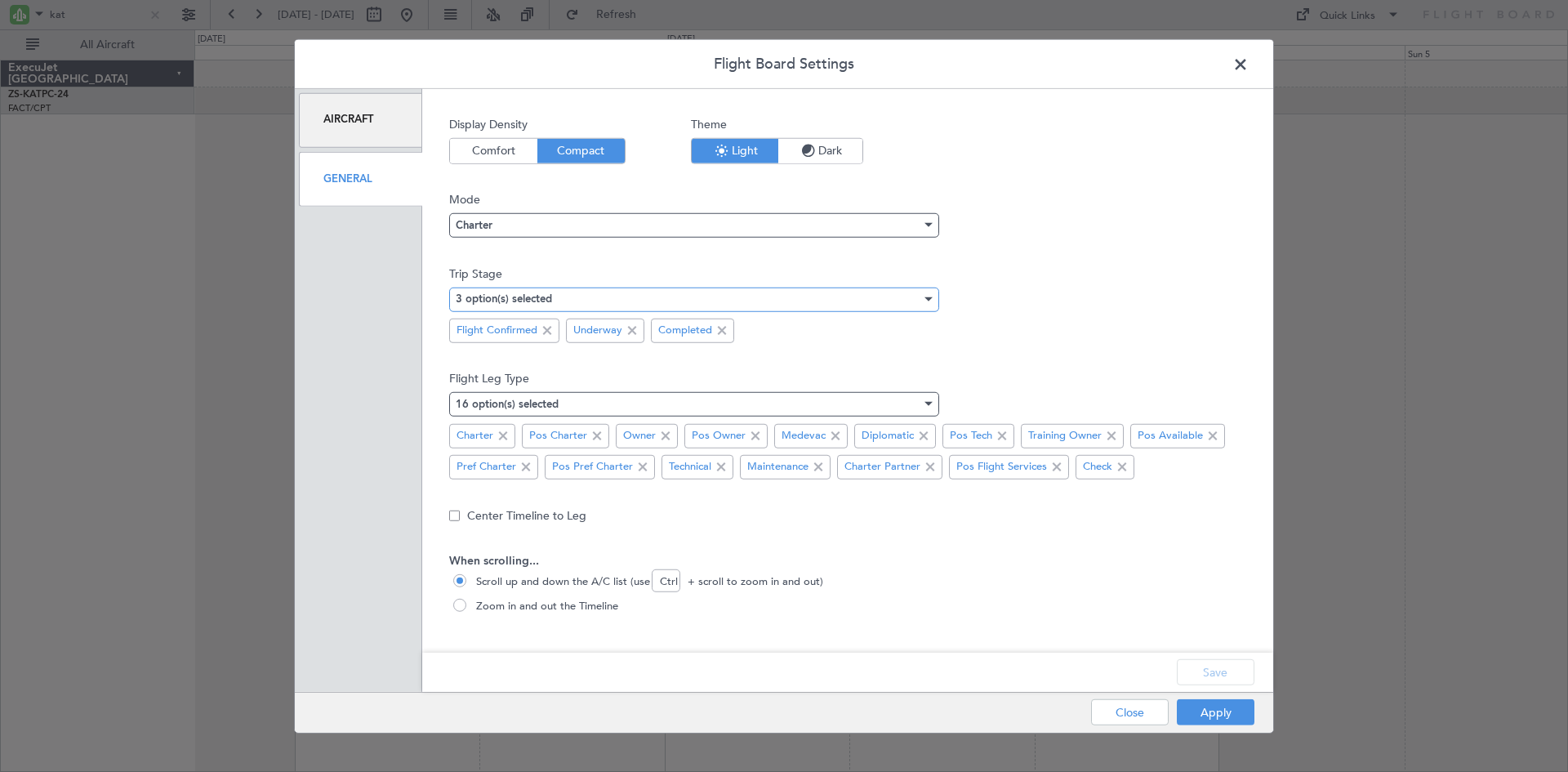
click at [565, 306] on div "3 option(s) selected" at bounding box center [688, 299] width 466 height 24
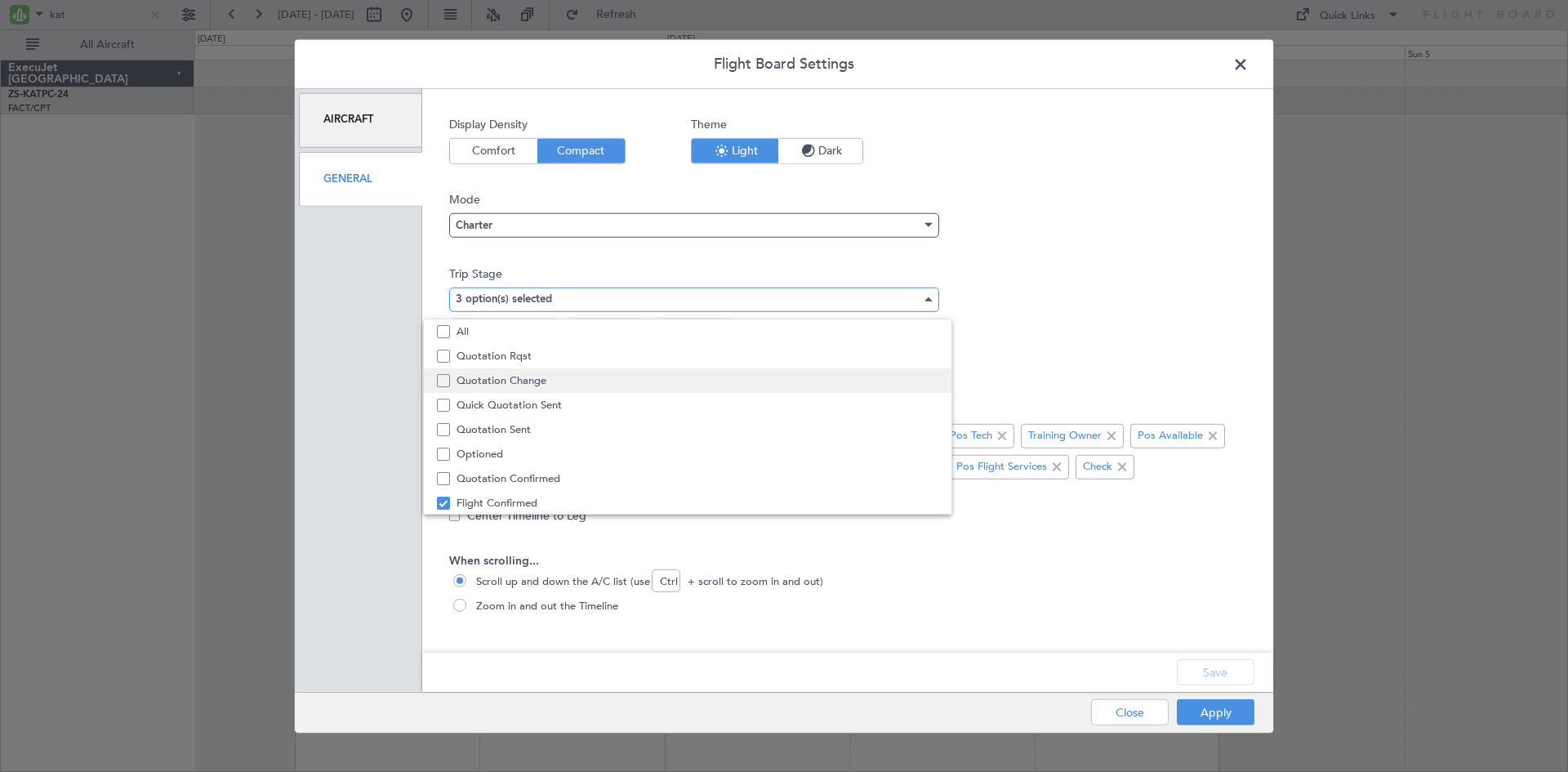
scroll to position [50, 0]
click at [493, 377] on span "Quotation Sent" at bounding box center [698, 379] width 482 height 24
click at [1200, 665] on div at bounding box center [784, 386] width 1568 height 772
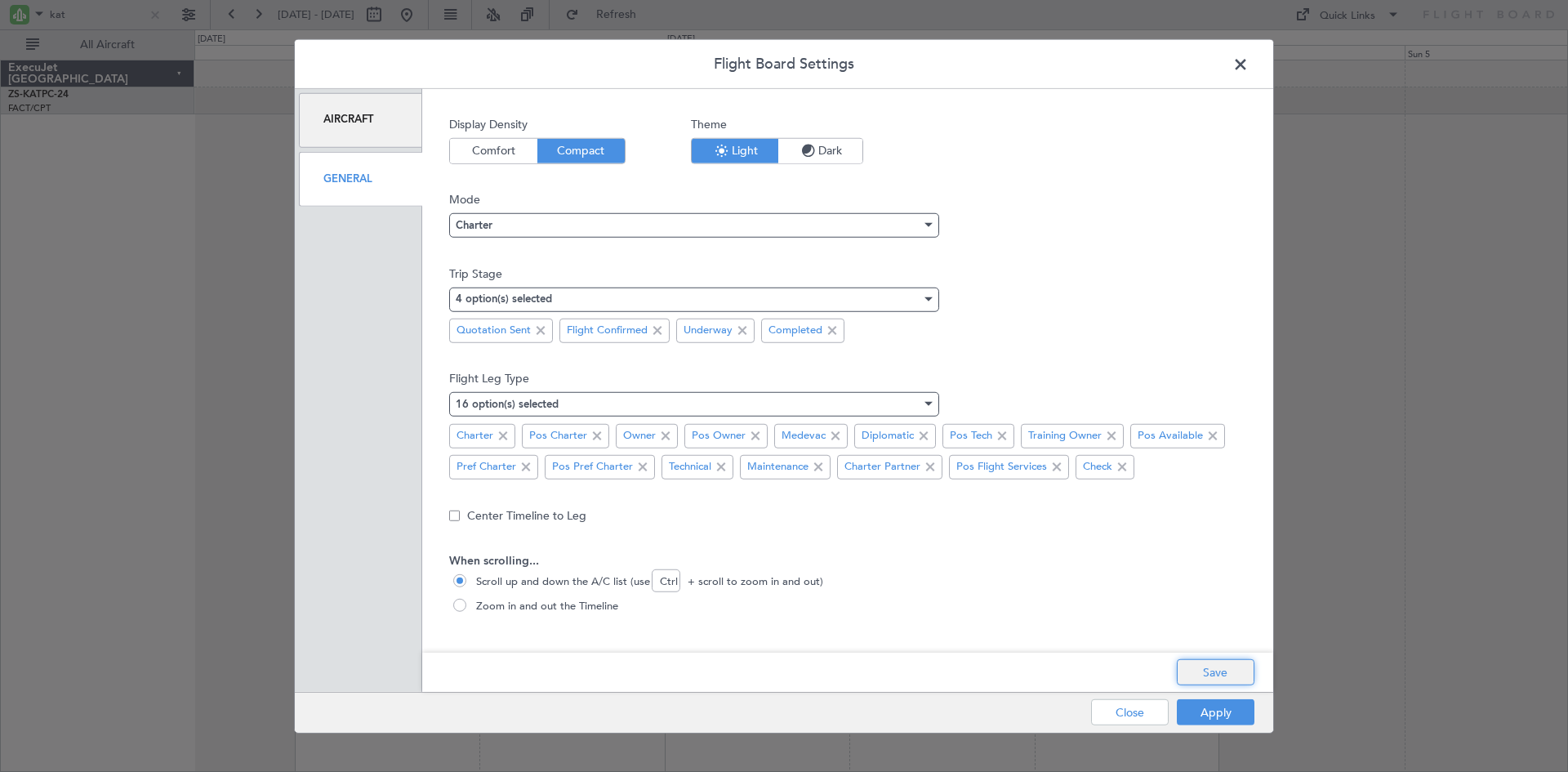
click at [1200, 668] on button "Save" at bounding box center [1215, 672] width 77 height 26
click at [1189, 708] on button "Apply" at bounding box center [1215, 712] width 77 height 26
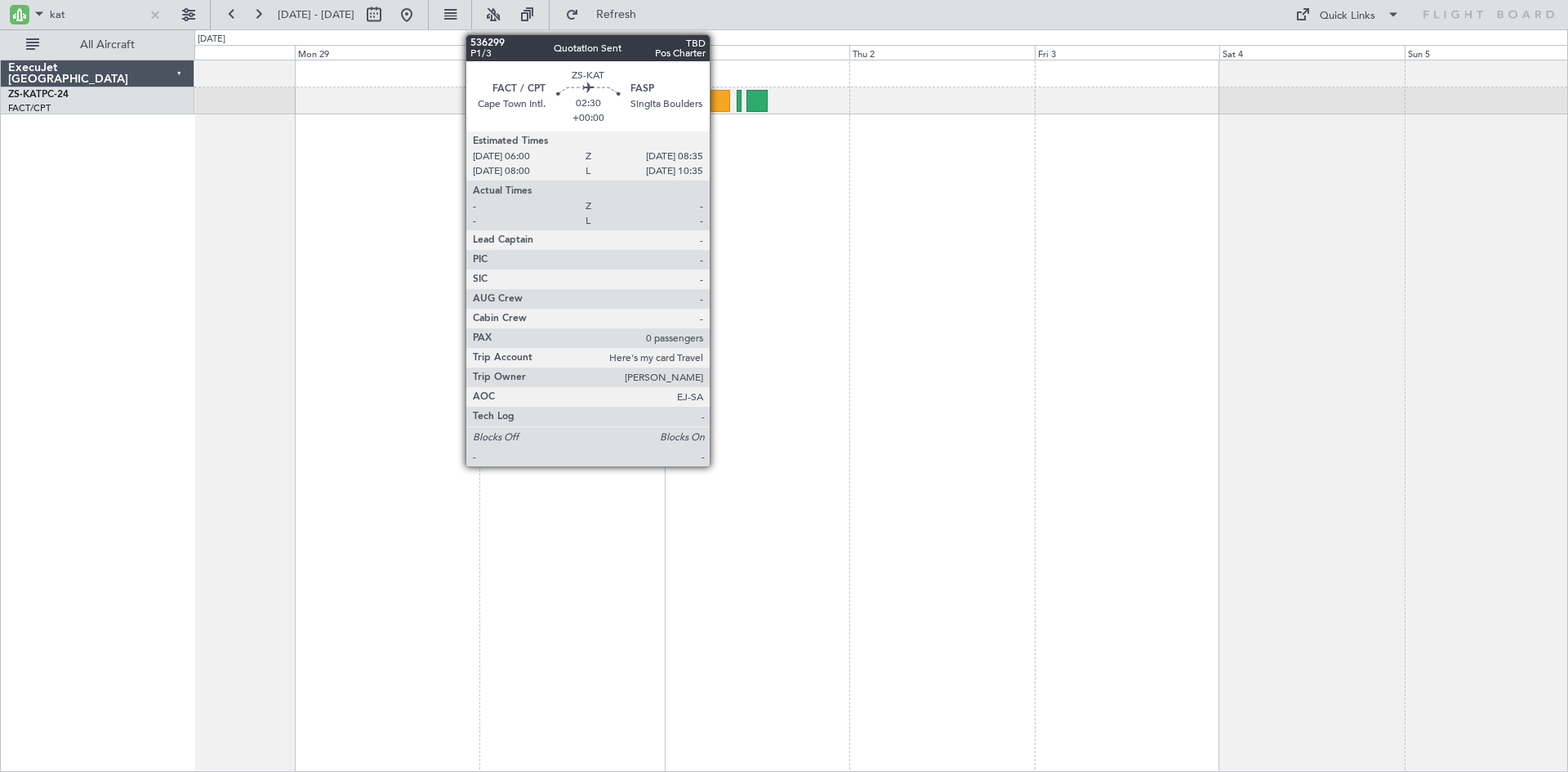
click at [717, 97] on div at bounding box center [720, 101] width 20 height 22
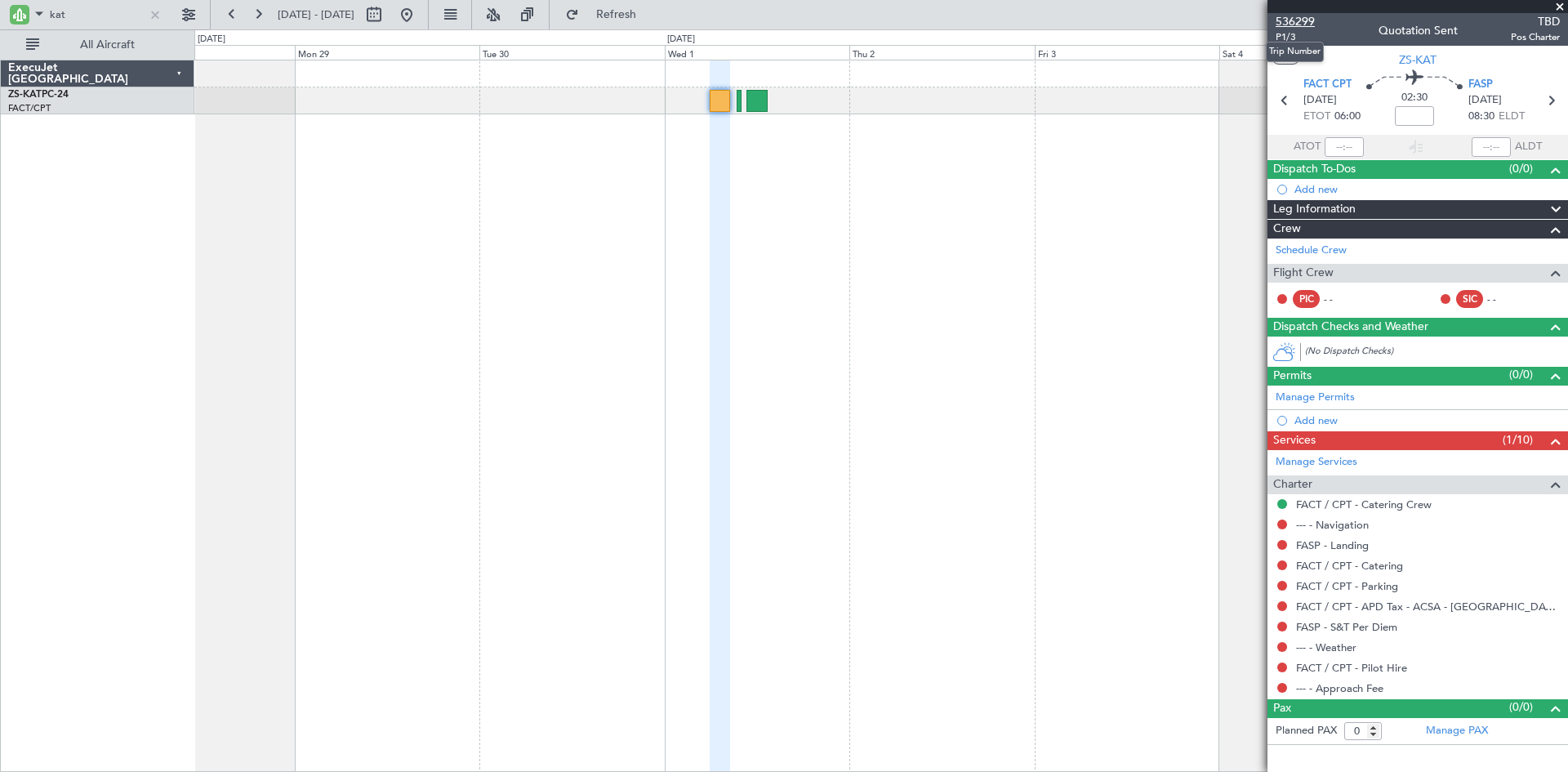
click at [1283, 23] on span "536299" at bounding box center [1296, 21] width 39 height 17
